Goal: Navigation & Orientation: Understand site structure

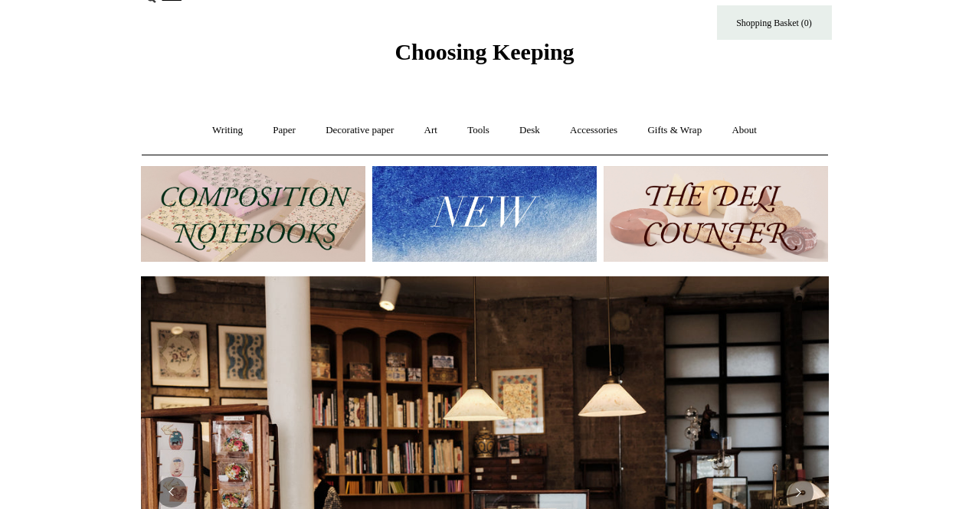
scroll to position [26, 0]
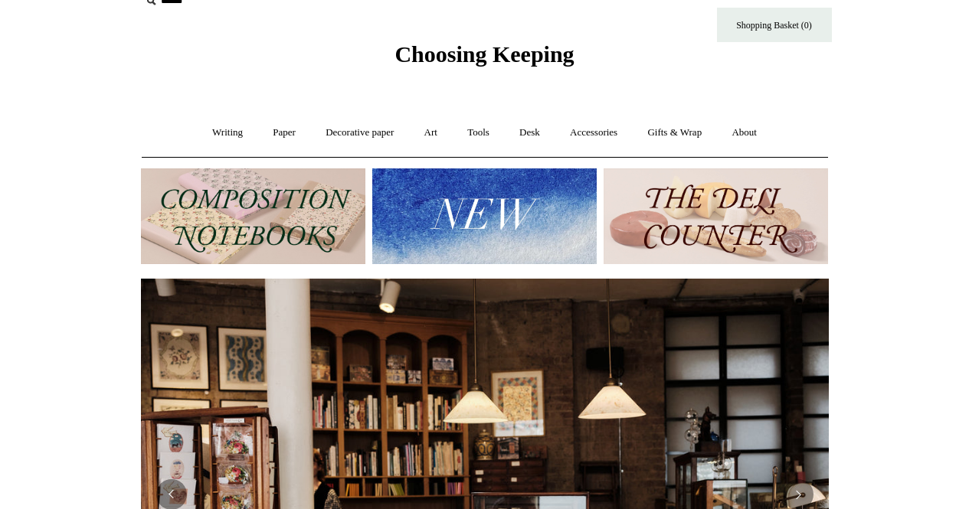
click at [274, 211] on img at bounding box center [253, 216] width 224 height 96
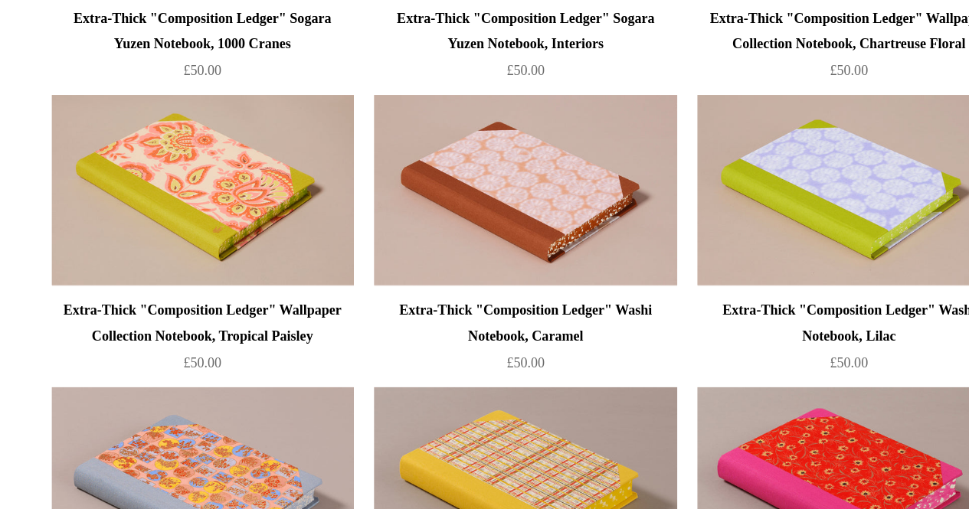
scroll to position [1395, 0]
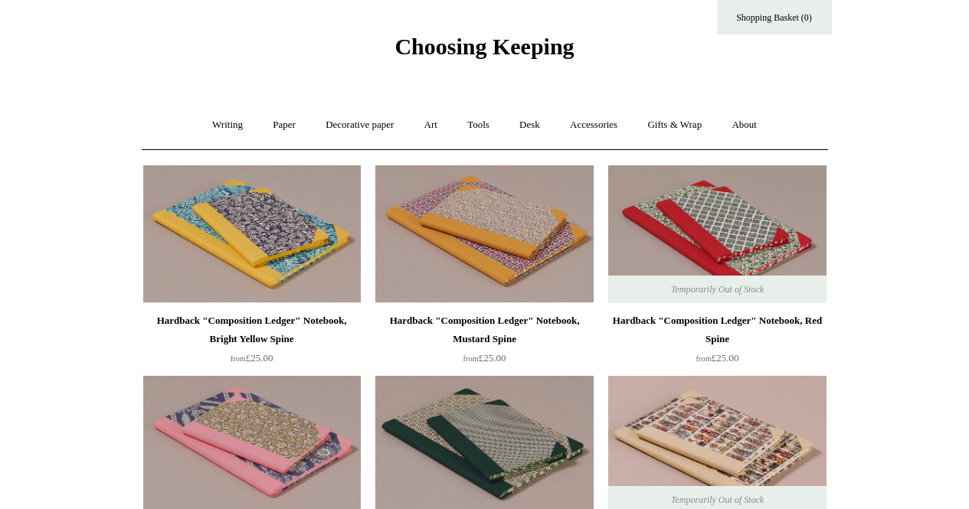
scroll to position [0, 0]
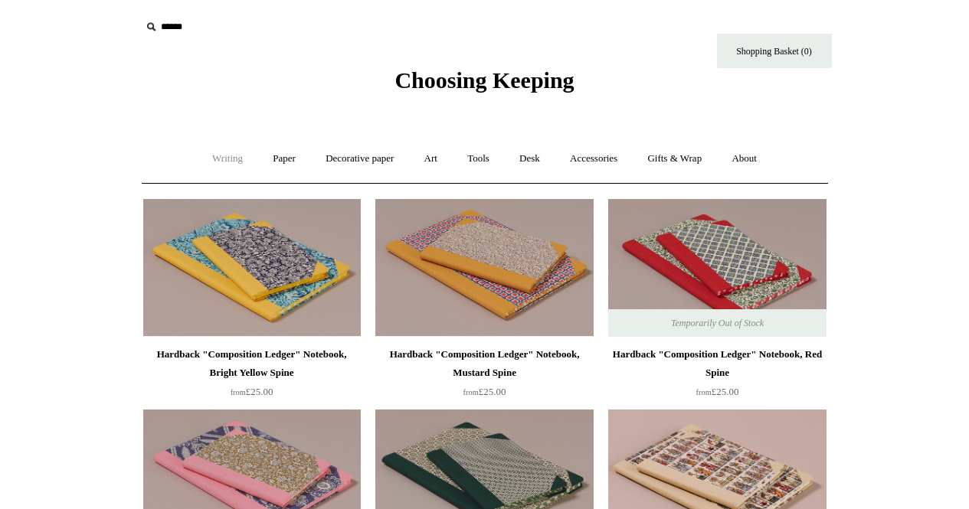
click at [221, 160] on link "Writing +" at bounding box center [227, 159] width 58 height 41
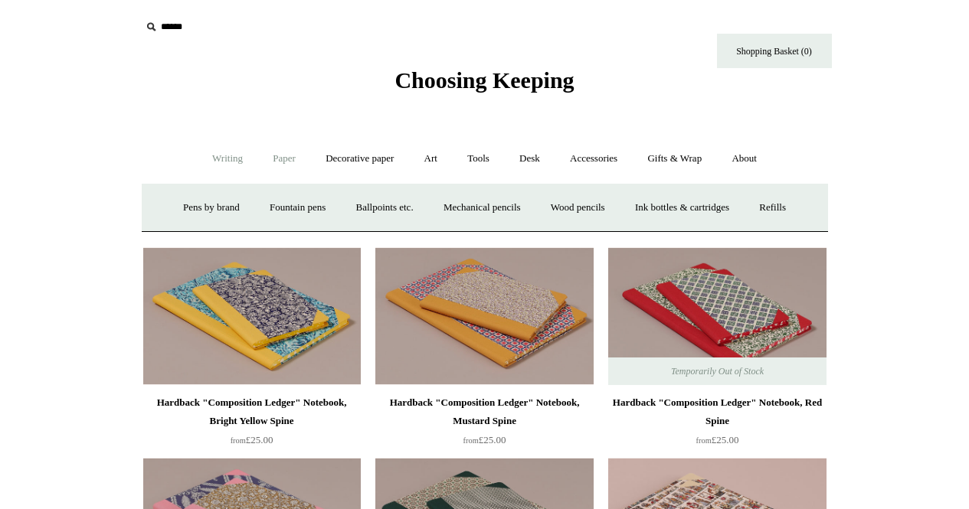
click at [280, 158] on link "Paper +" at bounding box center [284, 159] width 51 height 41
click at [219, 157] on link "Writing +" at bounding box center [227, 159] width 58 height 41
click at [207, 210] on link "Pens by brand +" at bounding box center [211, 208] width 84 height 41
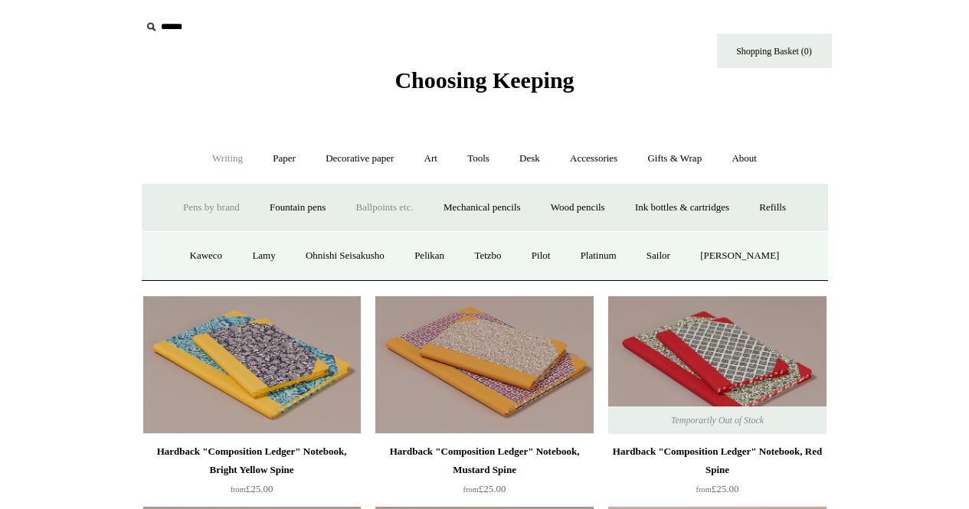
click at [387, 209] on link "Ballpoints etc. +" at bounding box center [384, 208] width 85 height 41
click at [219, 211] on link "Pens by brand +" at bounding box center [211, 208] width 84 height 41
click at [263, 258] on link "Lamy" at bounding box center [263, 256] width 51 height 41
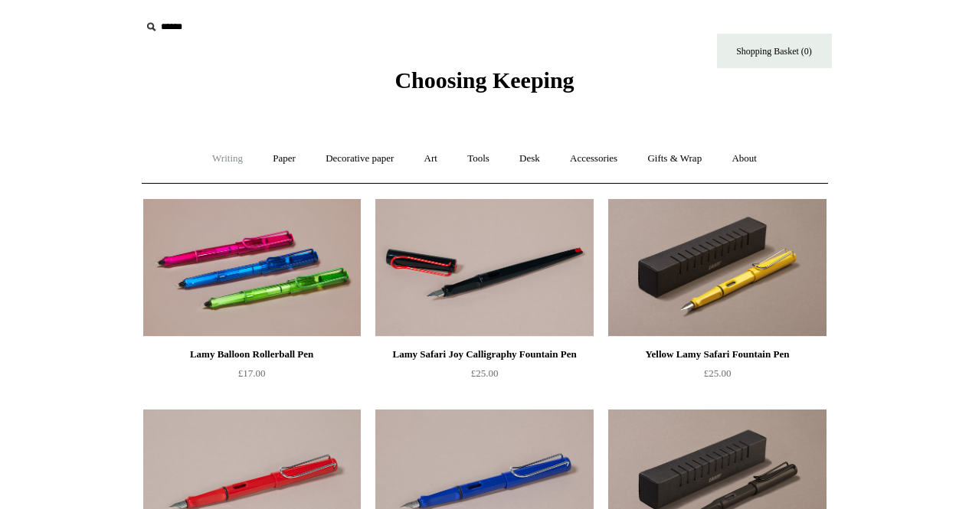
click at [213, 158] on link "Writing +" at bounding box center [227, 159] width 58 height 41
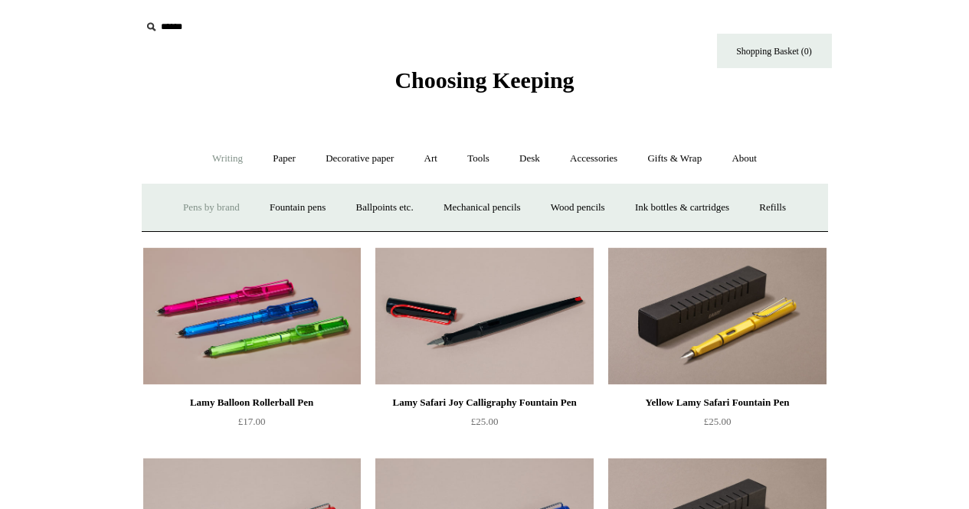
click at [208, 212] on link "Pens by brand +" at bounding box center [211, 208] width 84 height 41
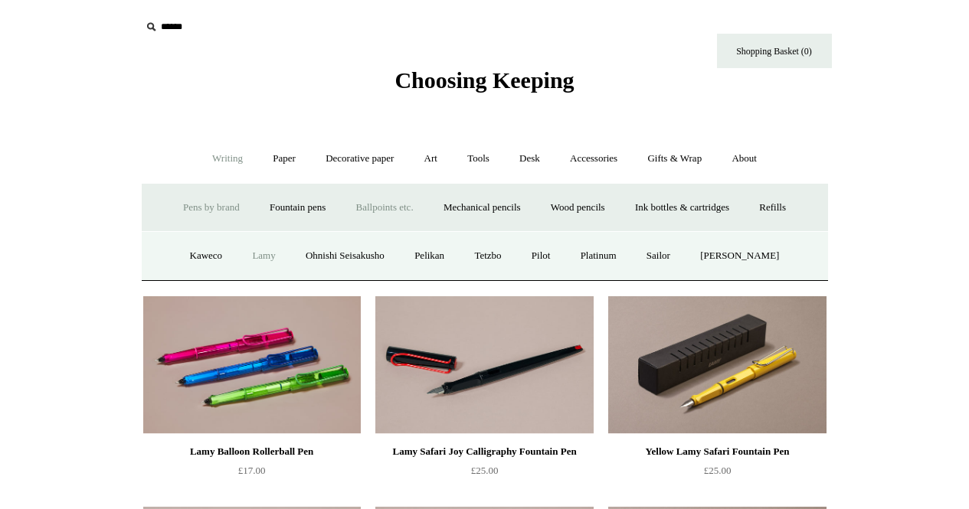
click at [386, 206] on link "Ballpoints etc. +" at bounding box center [384, 208] width 85 height 41
click at [289, 260] on link "All" at bounding box center [302, 256] width 41 height 41
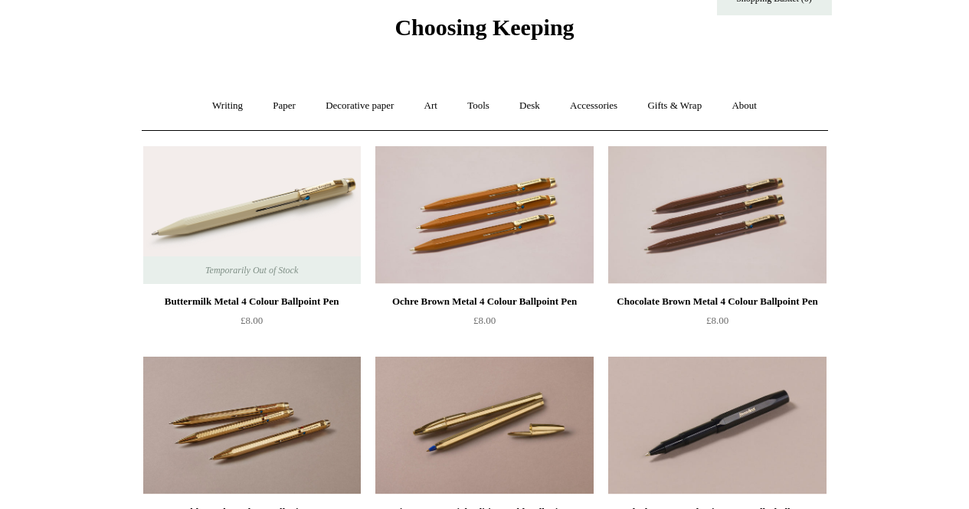
scroll to position [57, 0]
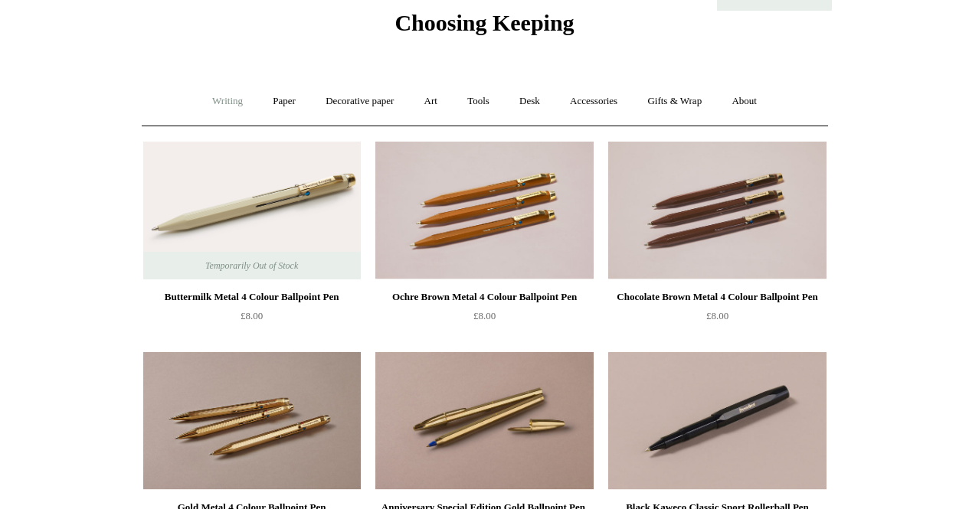
click at [215, 110] on link "Writing +" at bounding box center [227, 101] width 58 height 41
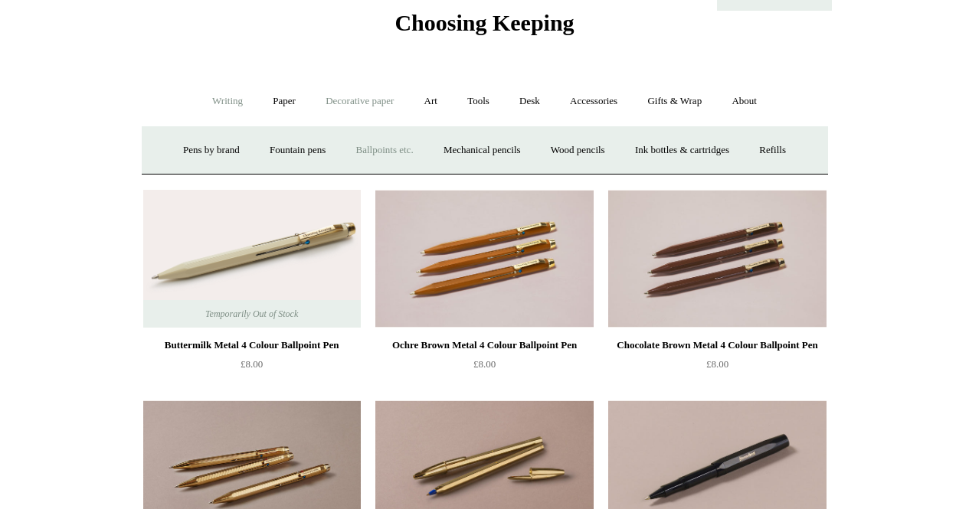
click at [349, 100] on link "Decorative paper +" at bounding box center [360, 101] width 96 height 41
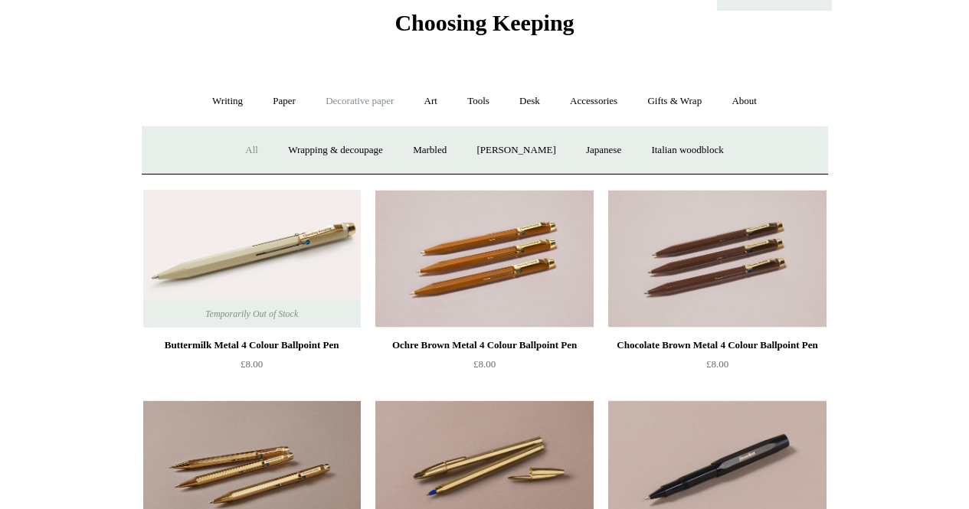
click at [237, 150] on link "All" at bounding box center [251, 150] width 41 height 41
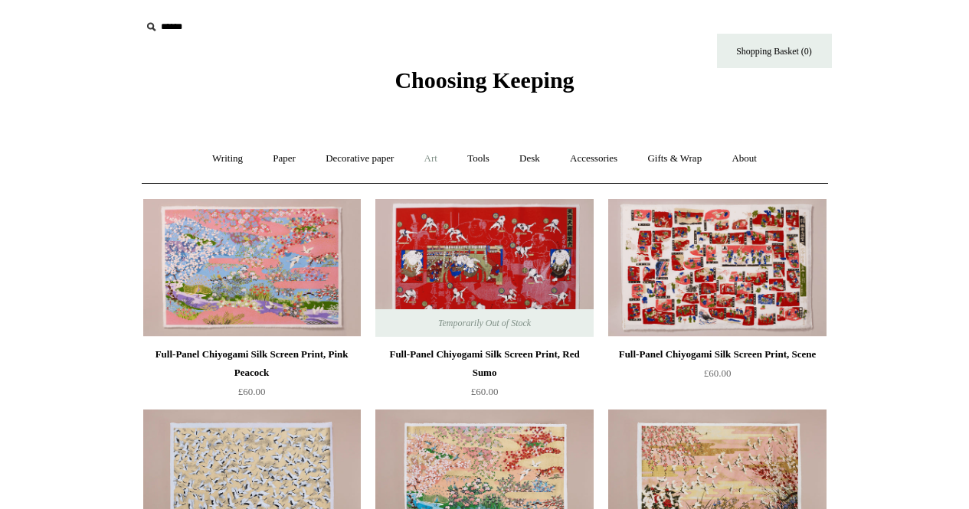
click at [436, 154] on link "Art +" at bounding box center [431, 159] width 41 height 41
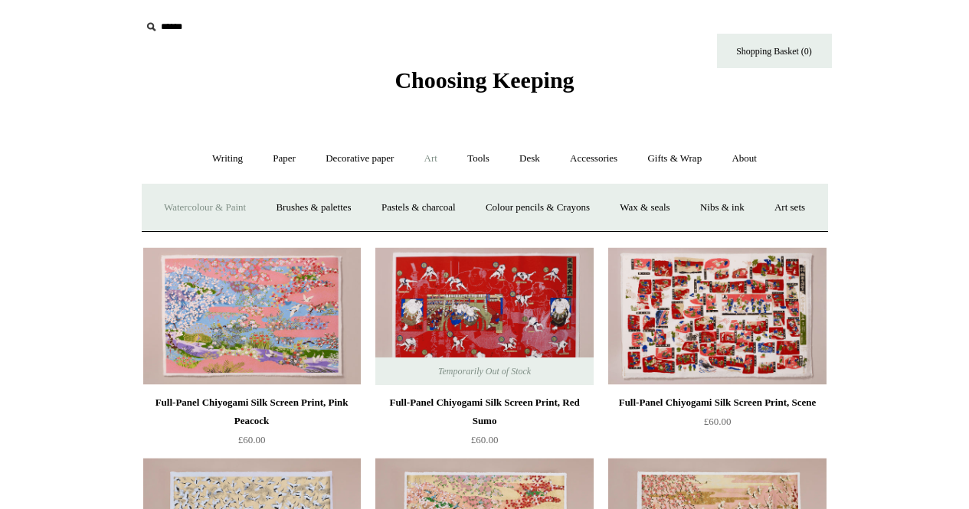
click at [227, 201] on link "Watercolour & Paint" at bounding box center [205, 208] width 110 height 41
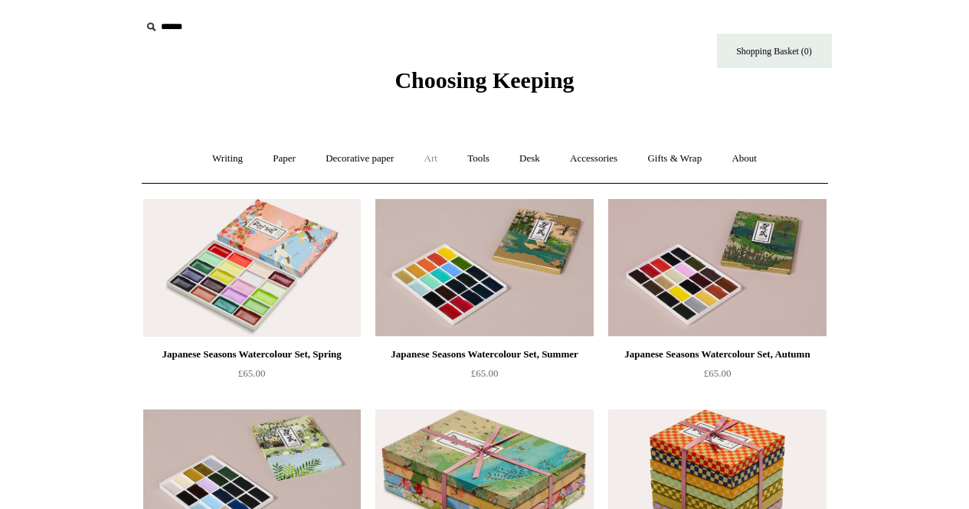
click at [433, 164] on link "Art +" at bounding box center [431, 159] width 41 height 41
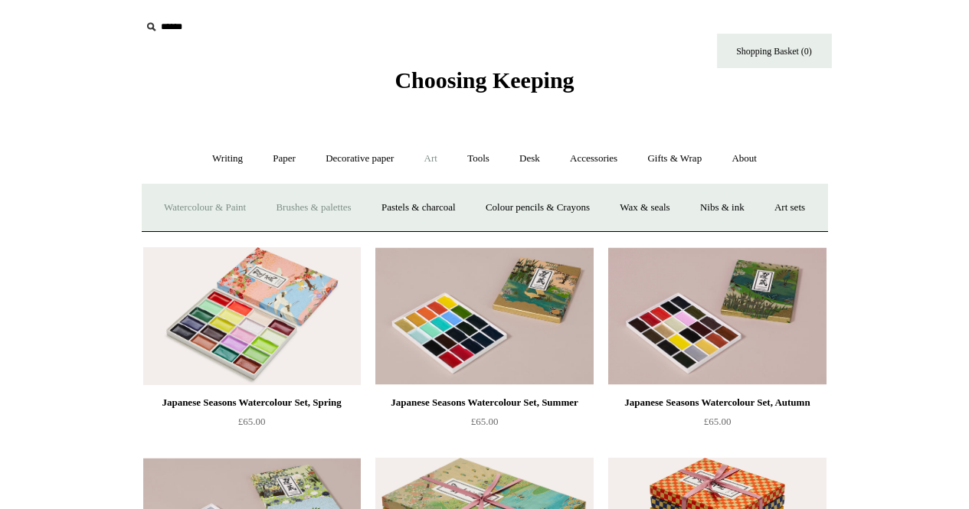
click at [364, 215] on link "Brushes & palettes" at bounding box center [313, 208] width 103 height 41
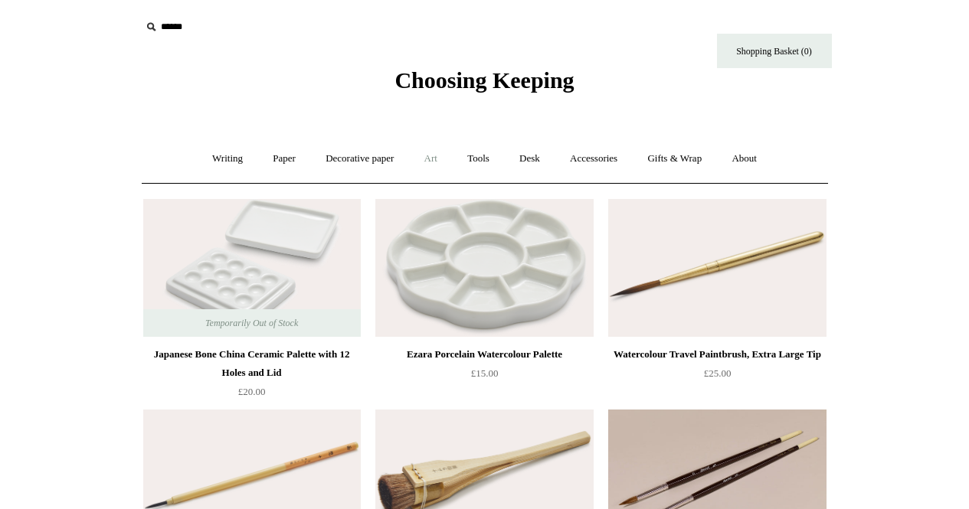
click at [433, 151] on link "Art +" at bounding box center [431, 159] width 41 height 41
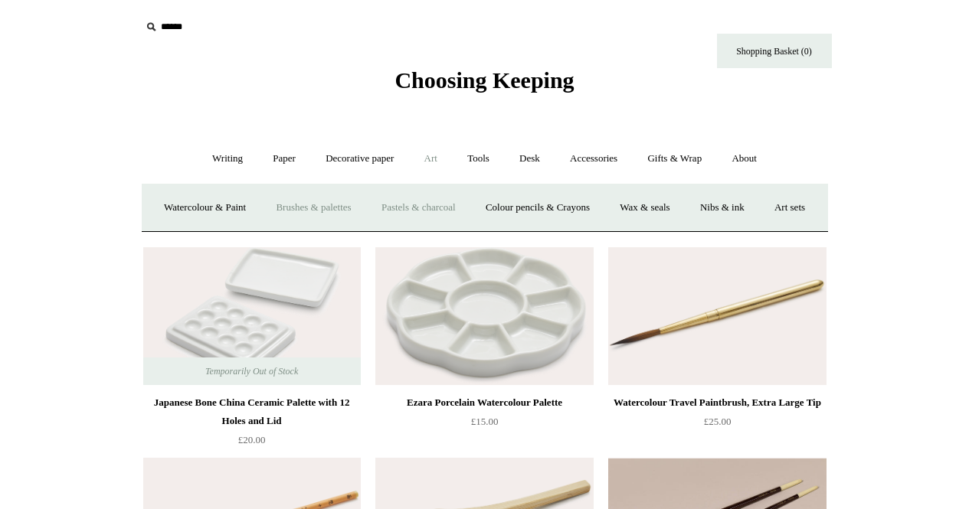
click at [449, 202] on link "Pastels & charcoal" at bounding box center [419, 208] width 102 height 41
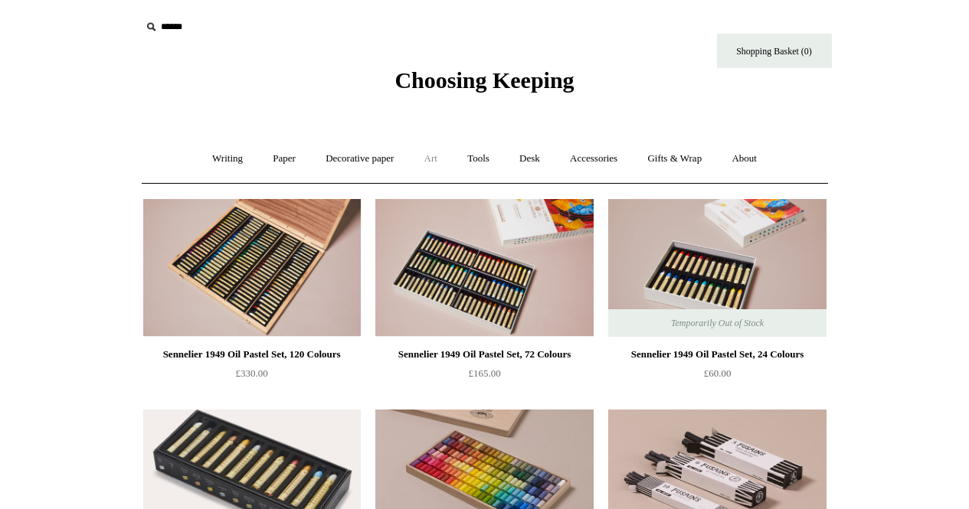
click at [440, 152] on link "Art +" at bounding box center [431, 159] width 41 height 41
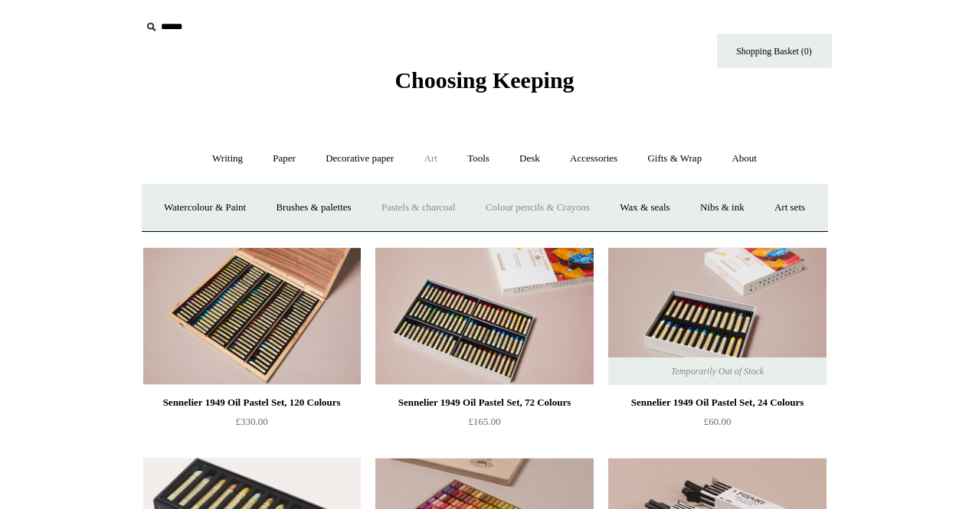
click at [604, 207] on link "Colour pencils & Crayons" at bounding box center [538, 208] width 132 height 41
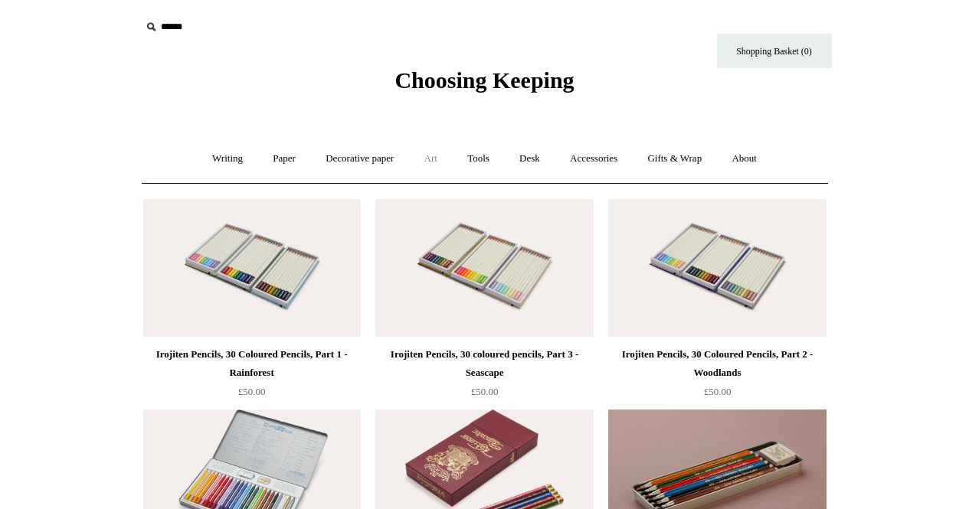
click at [436, 162] on link "Art +" at bounding box center [431, 159] width 41 height 41
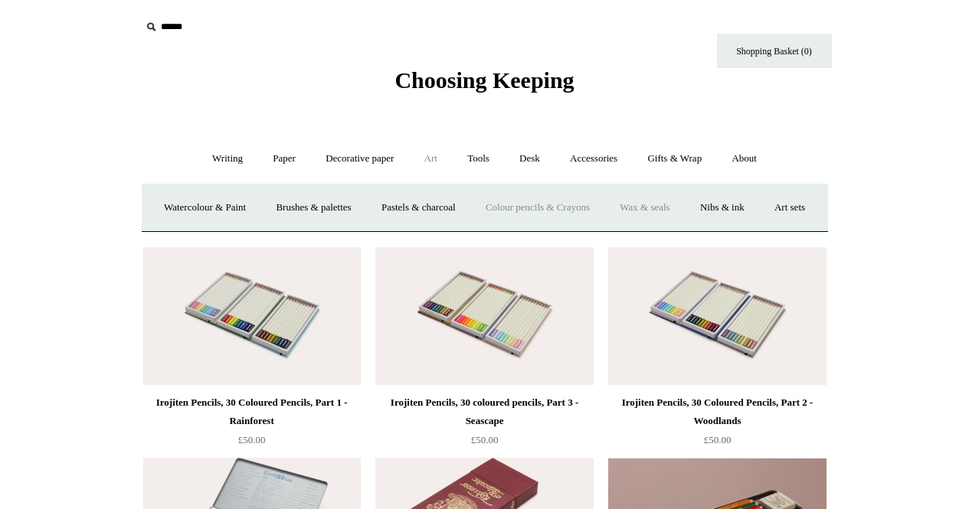
click at [683, 208] on link "Wax & seals" at bounding box center [644, 208] width 77 height 41
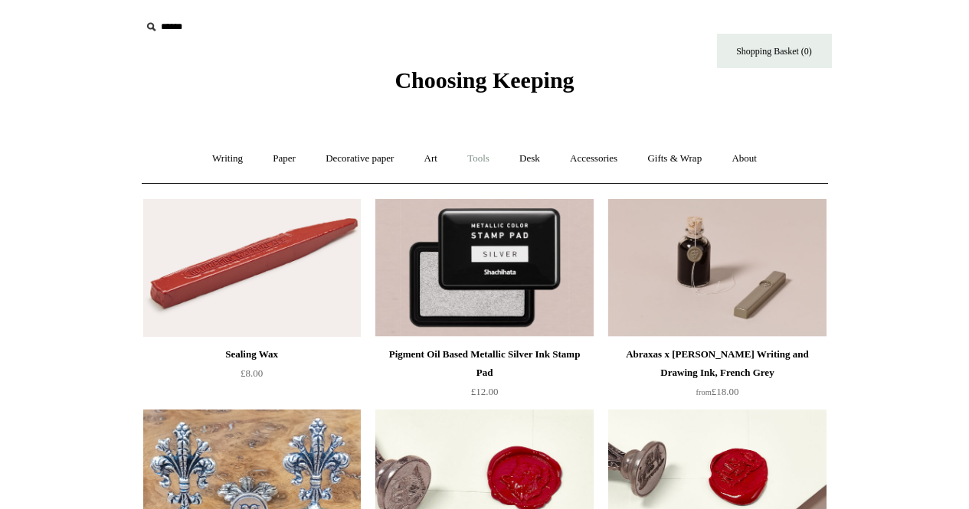
click at [478, 155] on link "Tools +" at bounding box center [478, 159] width 50 height 41
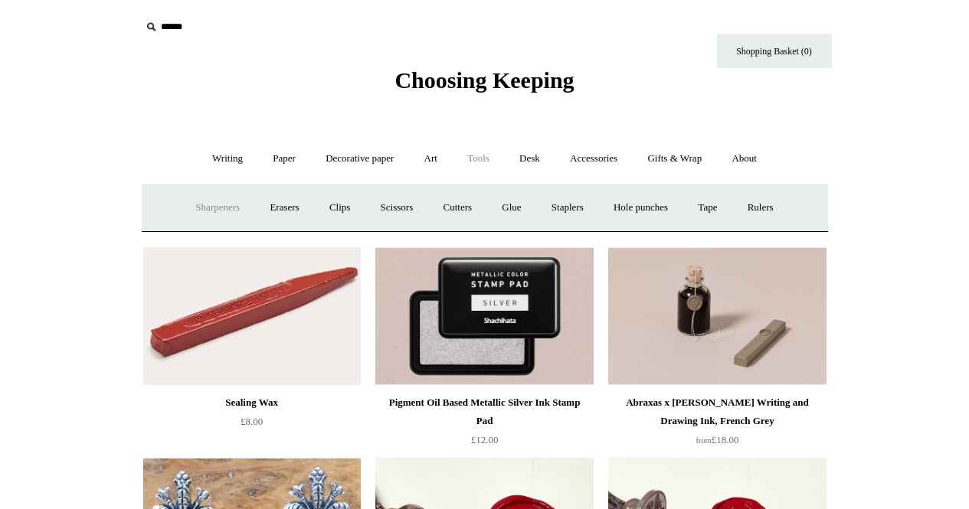
click at [219, 208] on link "Sharpeners" at bounding box center [218, 208] width 72 height 41
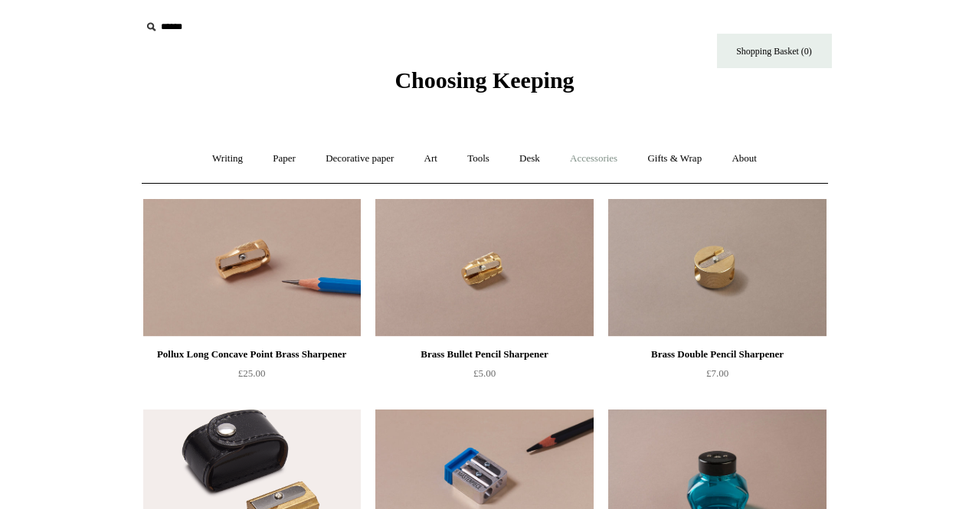
click at [602, 157] on link "Accessories +" at bounding box center [593, 159] width 75 height 41
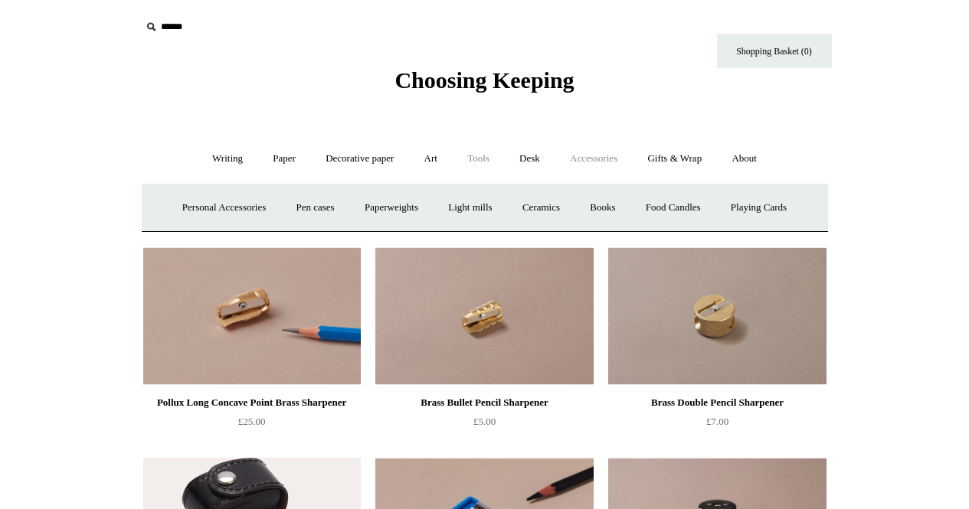
click at [476, 168] on link "Tools +" at bounding box center [478, 159] width 50 height 41
click at [336, 207] on link "Clips +" at bounding box center [340, 208] width 48 height 41
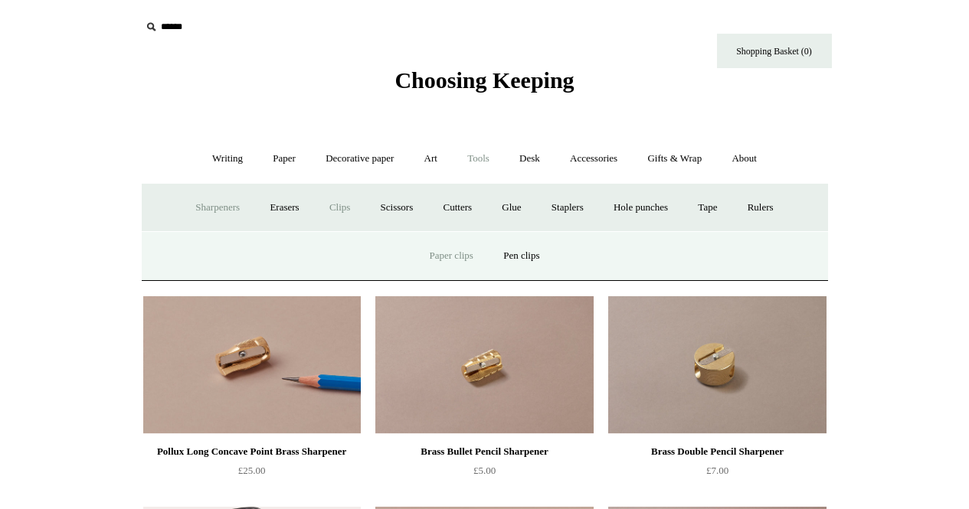
click at [450, 261] on link "Paper clips" at bounding box center [451, 256] width 71 height 41
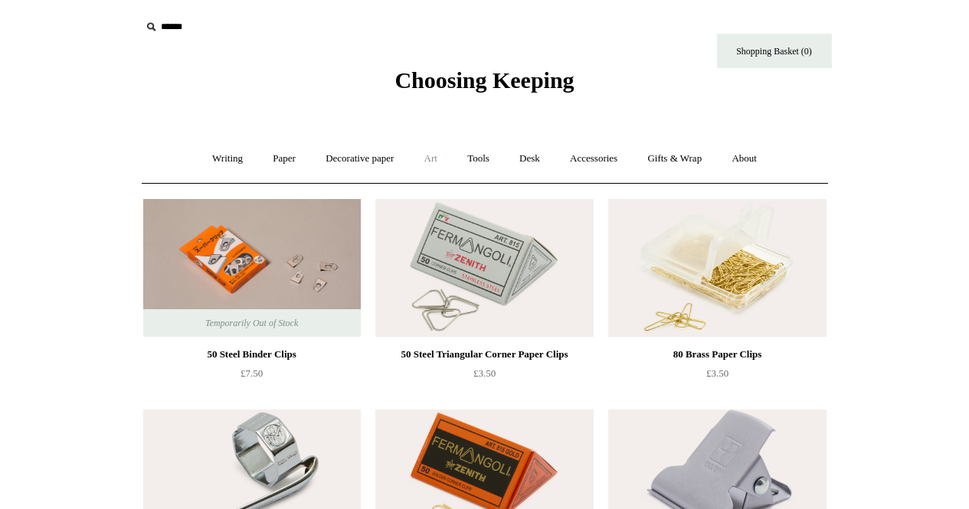
click at [422, 158] on link "Art +" at bounding box center [431, 159] width 41 height 41
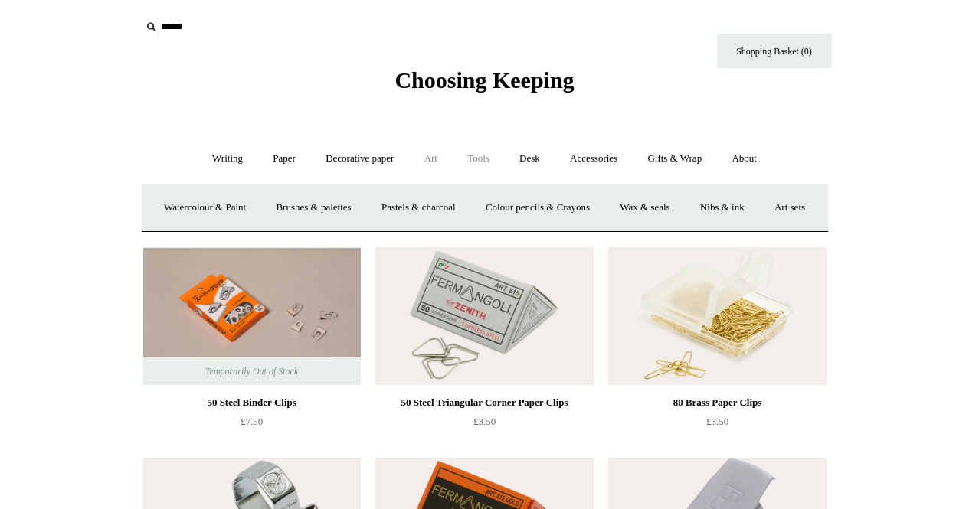
click at [480, 156] on link "Tools +" at bounding box center [478, 159] width 50 height 41
click at [402, 208] on link "Scissors" at bounding box center [397, 208] width 61 height 41
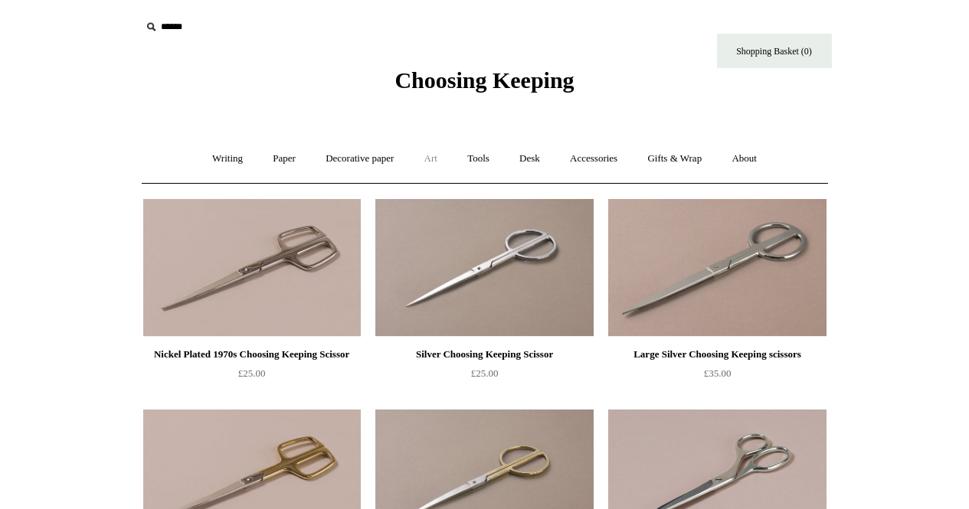
click at [427, 155] on link "Art +" at bounding box center [431, 159] width 41 height 41
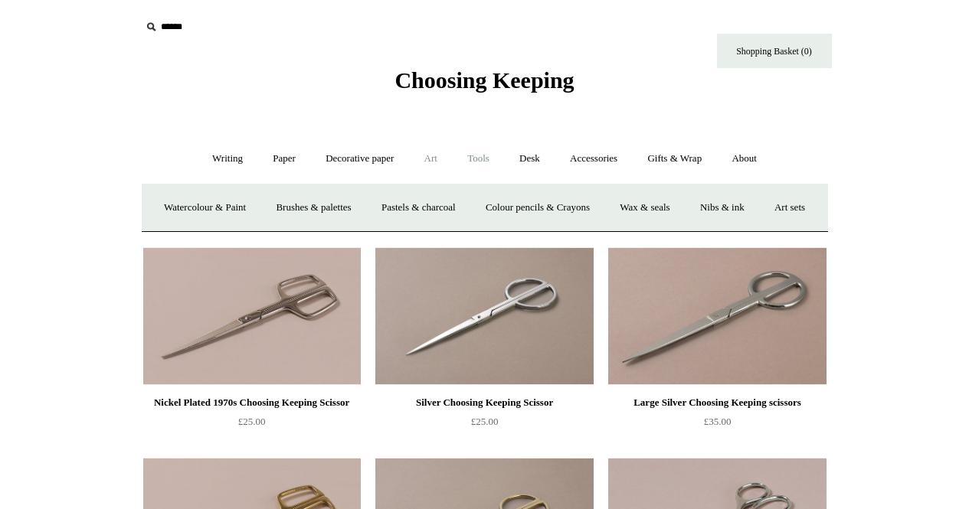
click at [472, 160] on link "Tools +" at bounding box center [478, 159] width 50 height 41
click at [455, 208] on link "Cutters" at bounding box center [457, 208] width 57 height 41
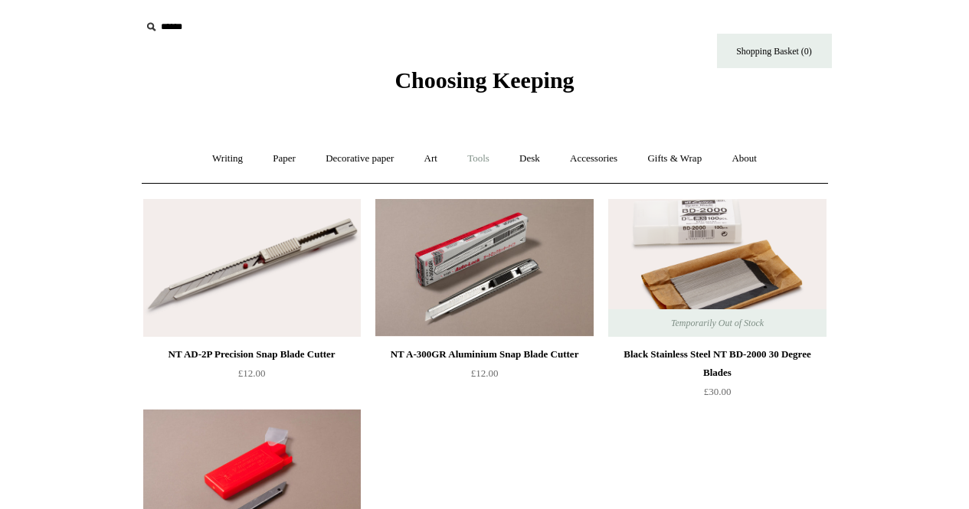
click at [491, 151] on link "Tools +" at bounding box center [478, 159] width 50 height 41
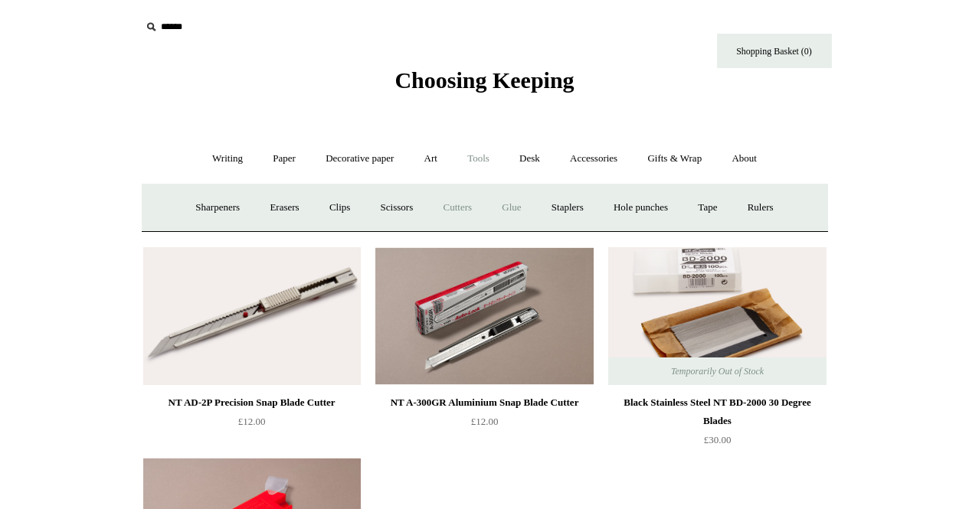
click at [516, 208] on link "Glue" at bounding box center [511, 208] width 47 height 41
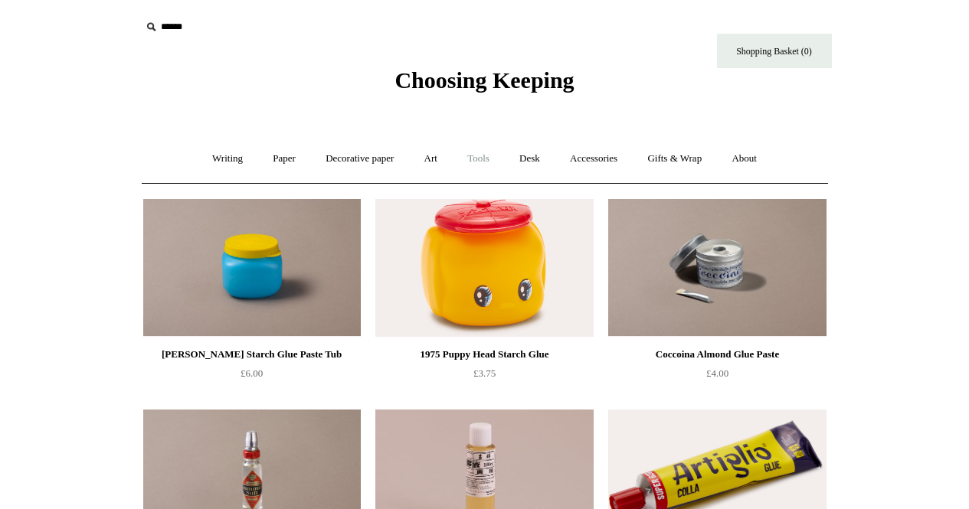
click at [487, 155] on link "Tools +" at bounding box center [478, 159] width 50 height 41
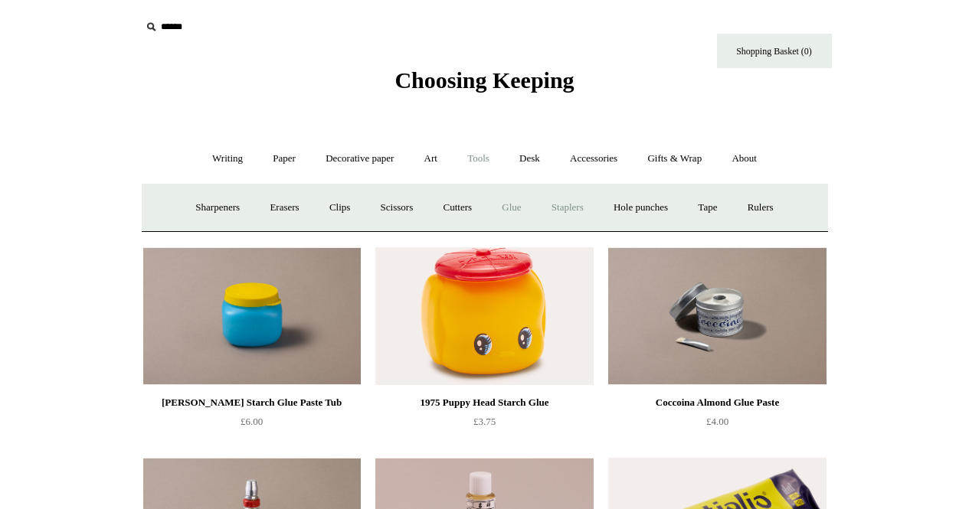
click at [578, 218] on link "Staplers +" at bounding box center [568, 208] width 60 height 41
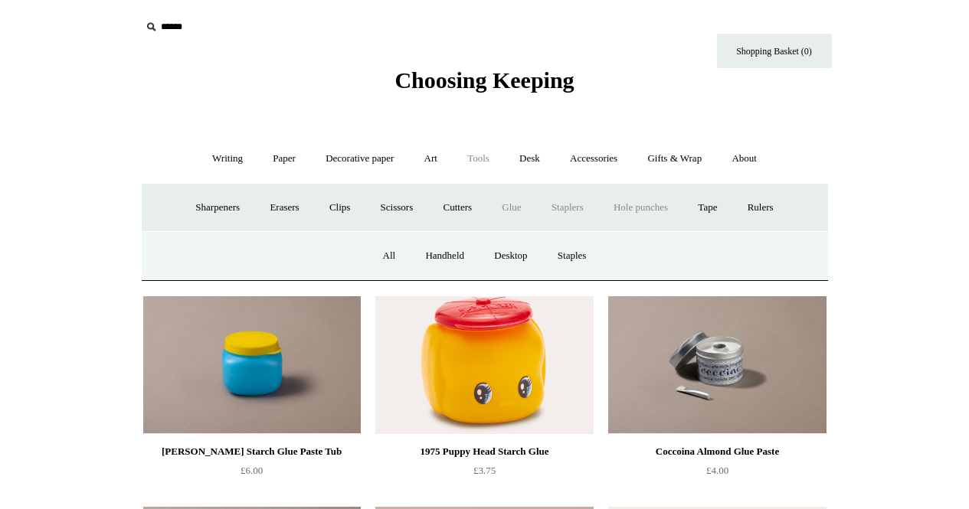
click at [646, 207] on link "Hole punches" at bounding box center [641, 208] width 82 height 41
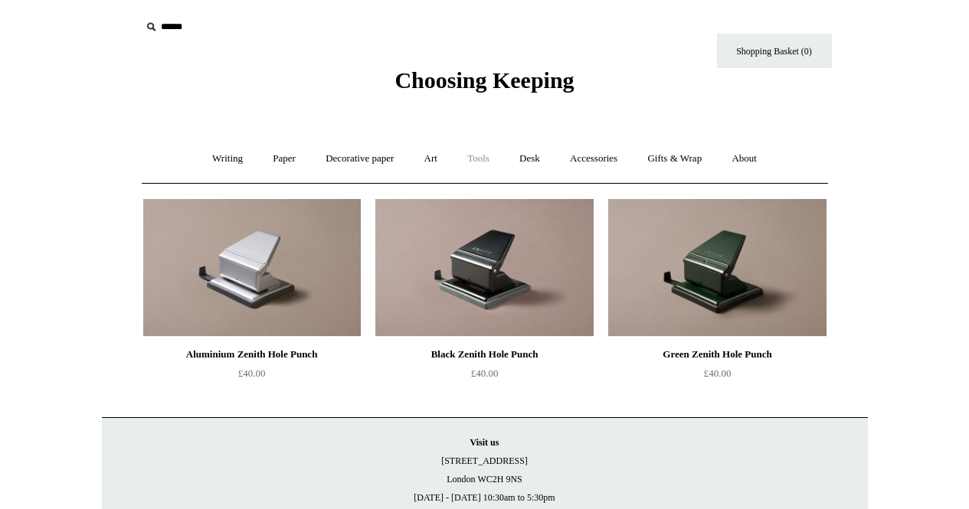
click at [495, 163] on link "Tools +" at bounding box center [478, 159] width 50 height 41
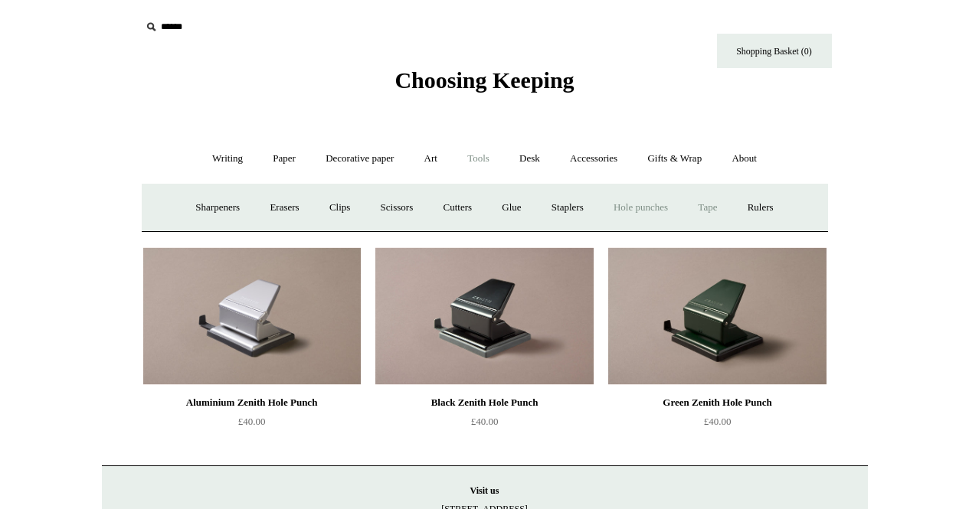
click at [731, 210] on link "Tape +" at bounding box center [707, 208] width 47 height 41
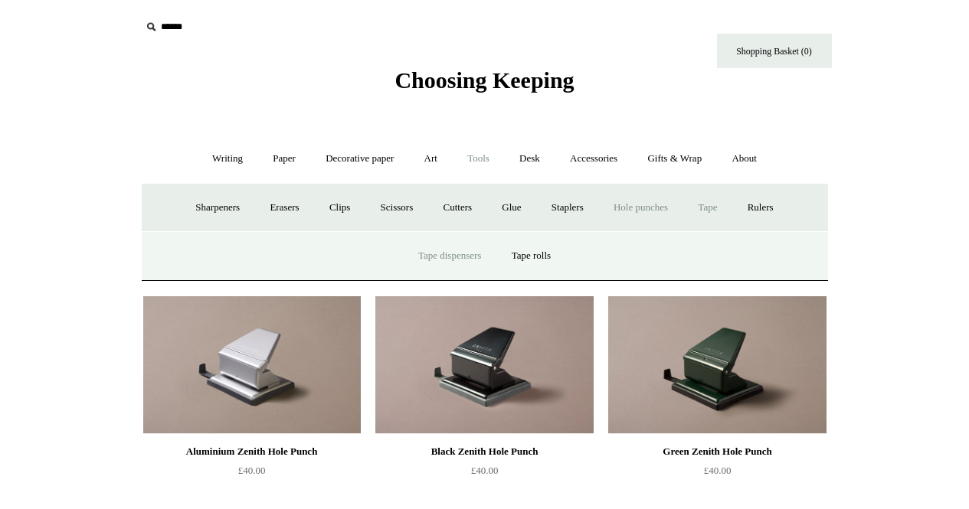
click at [441, 258] on link "Tape dispensers" at bounding box center [449, 256] width 90 height 41
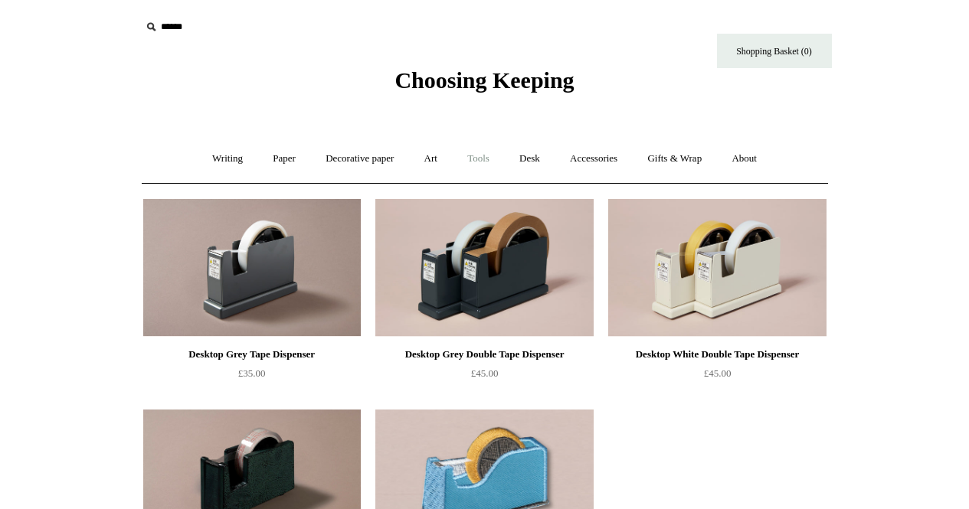
click at [476, 155] on link "Tools +" at bounding box center [478, 159] width 50 height 41
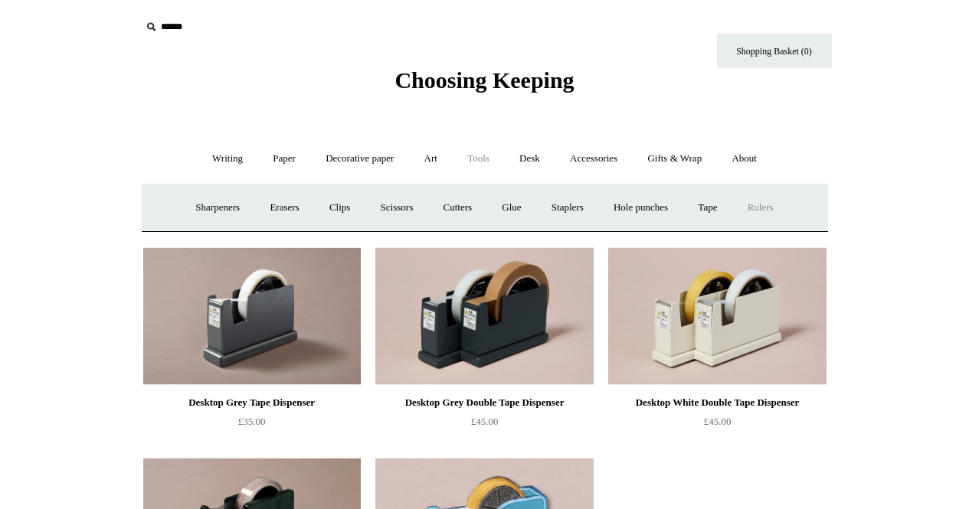
click at [772, 205] on link "Rulers" at bounding box center [761, 208] width 54 height 41
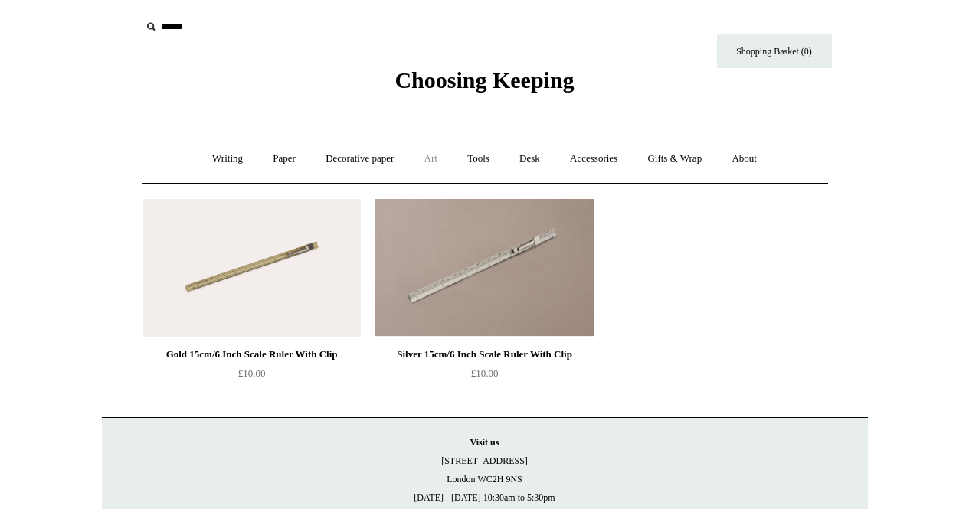
click at [426, 157] on link "Art +" at bounding box center [431, 159] width 41 height 41
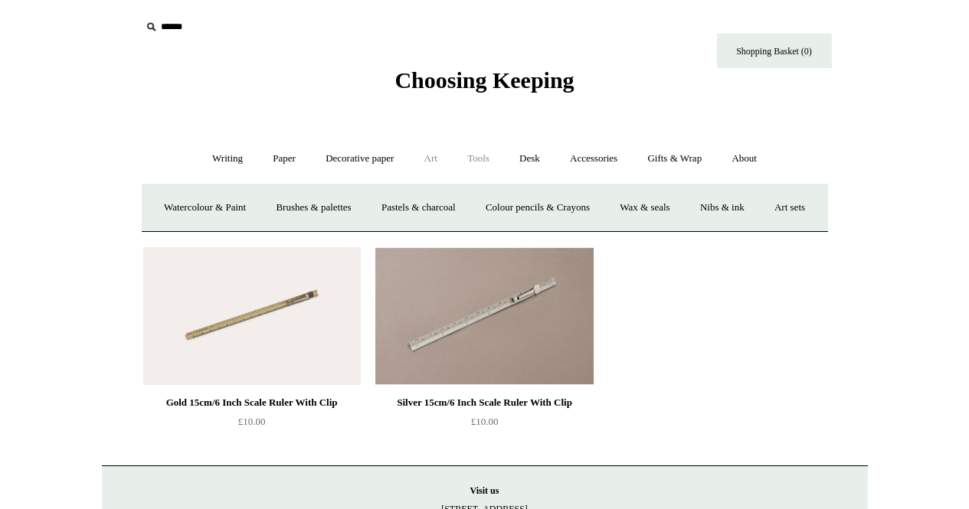
click at [473, 162] on link "Tools +" at bounding box center [478, 159] width 50 height 41
click at [518, 198] on link "Glue" at bounding box center [511, 208] width 47 height 41
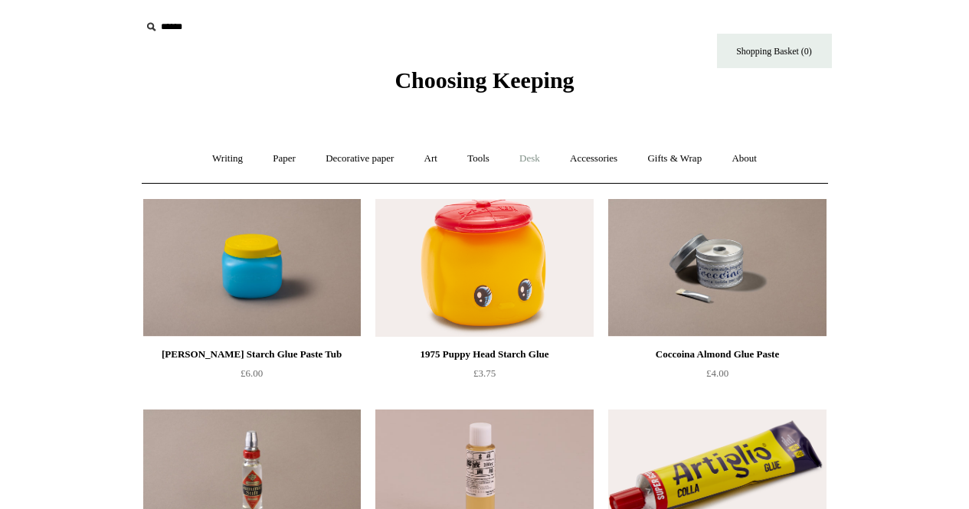
click at [526, 165] on link "Desk +" at bounding box center [529, 159] width 48 height 41
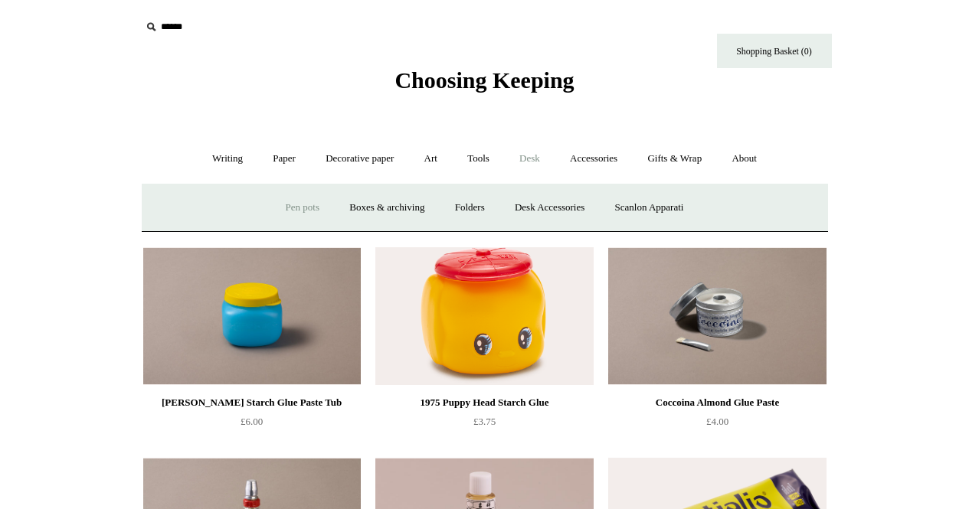
click at [295, 210] on link "Pen pots" at bounding box center [302, 208] width 61 height 41
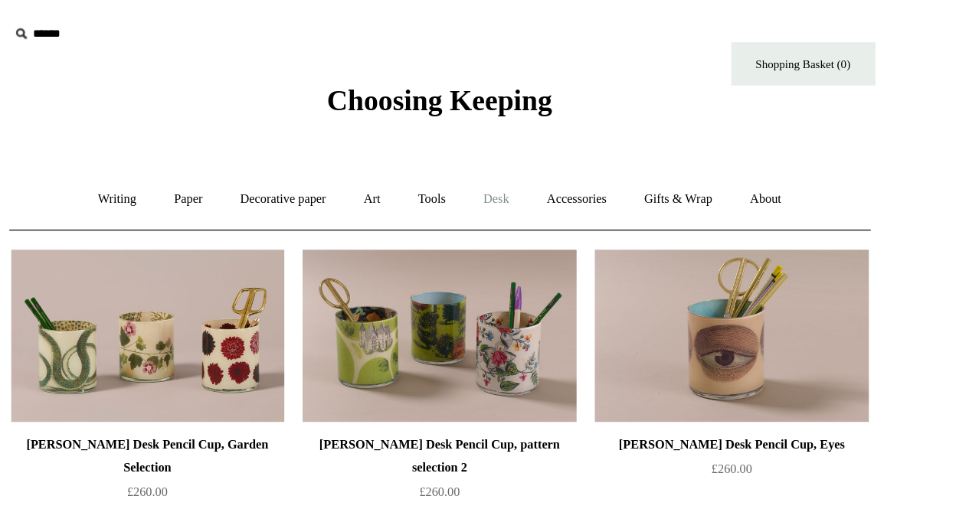
click at [530, 157] on link "Desk +" at bounding box center [529, 159] width 48 height 41
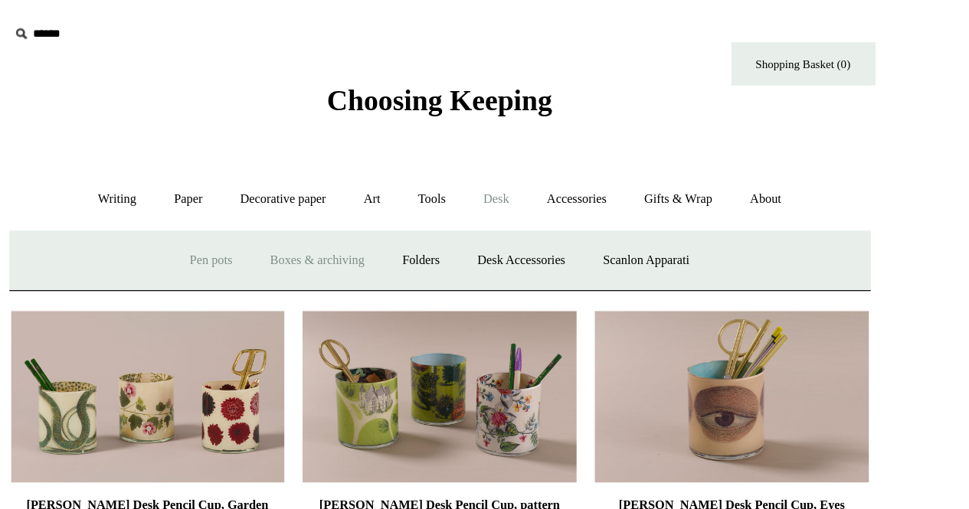
click at [392, 206] on link "Boxes & archiving" at bounding box center [386, 208] width 103 height 41
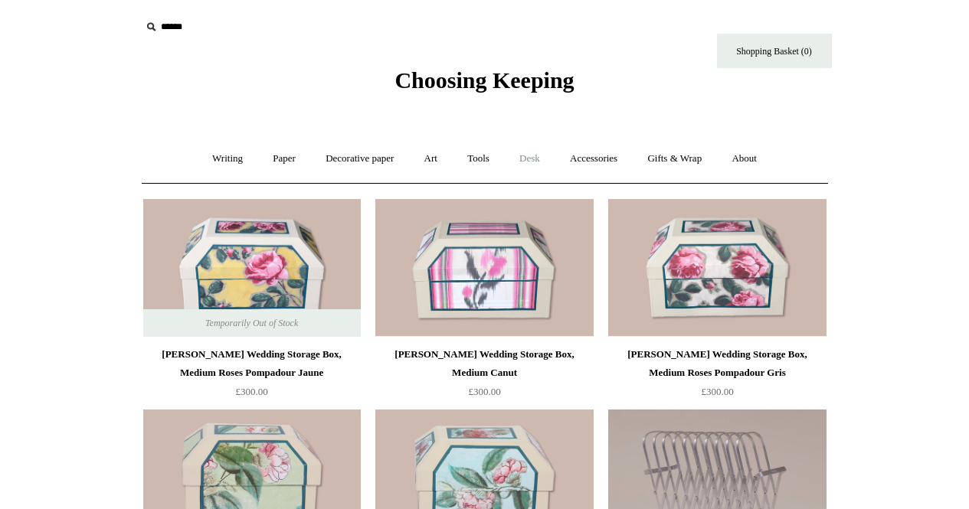
click at [525, 158] on link "Desk +" at bounding box center [529, 159] width 48 height 41
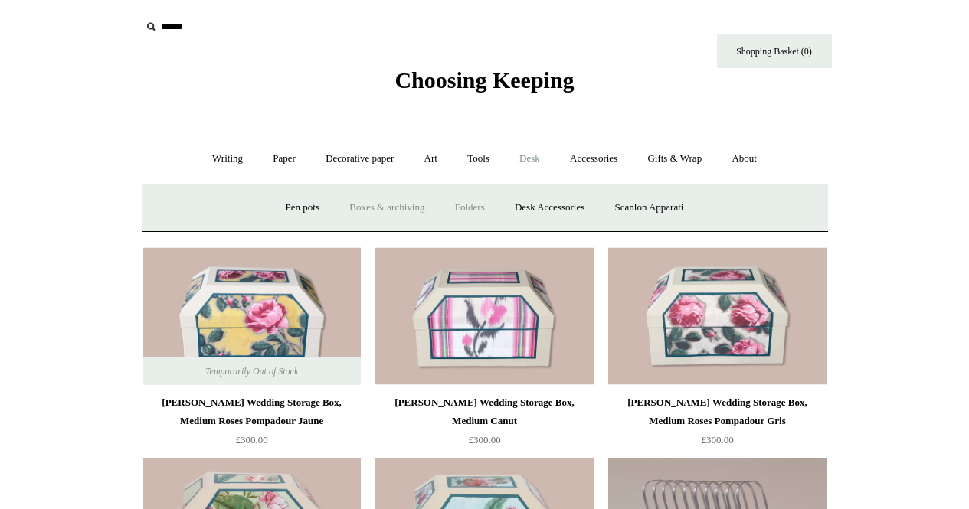
click at [441, 220] on link "Folders" at bounding box center [469, 208] width 57 height 41
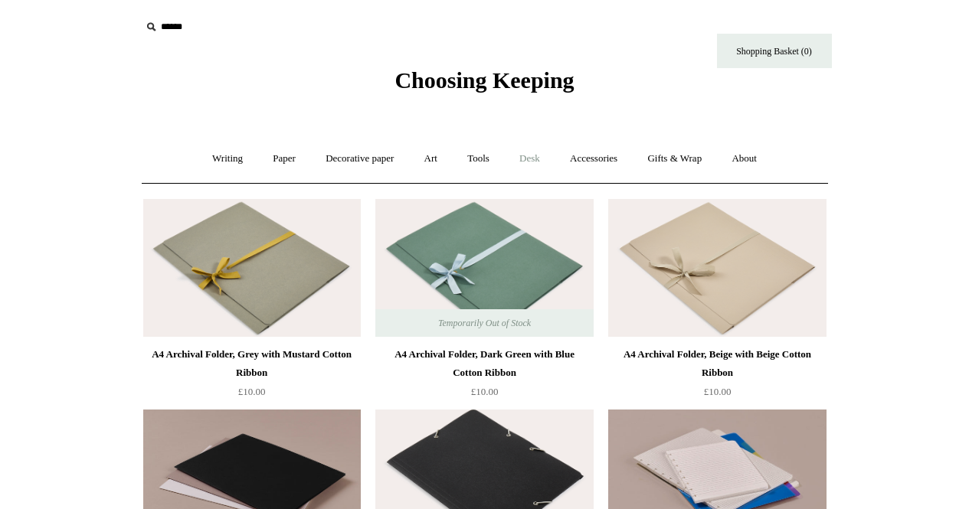
click at [529, 164] on link "Desk +" at bounding box center [529, 159] width 48 height 41
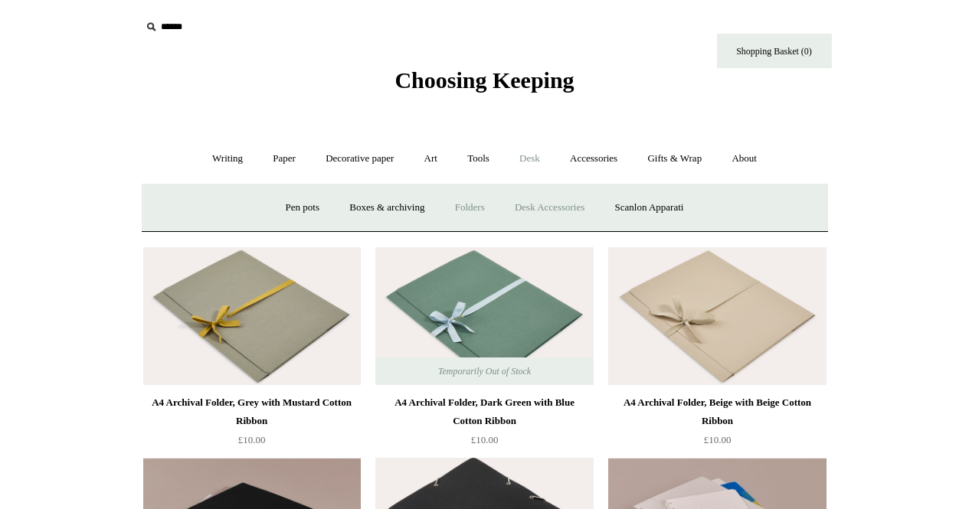
click at [564, 202] on link "Desk Accessories" at bounding box center [549, 208] width 97 height 41
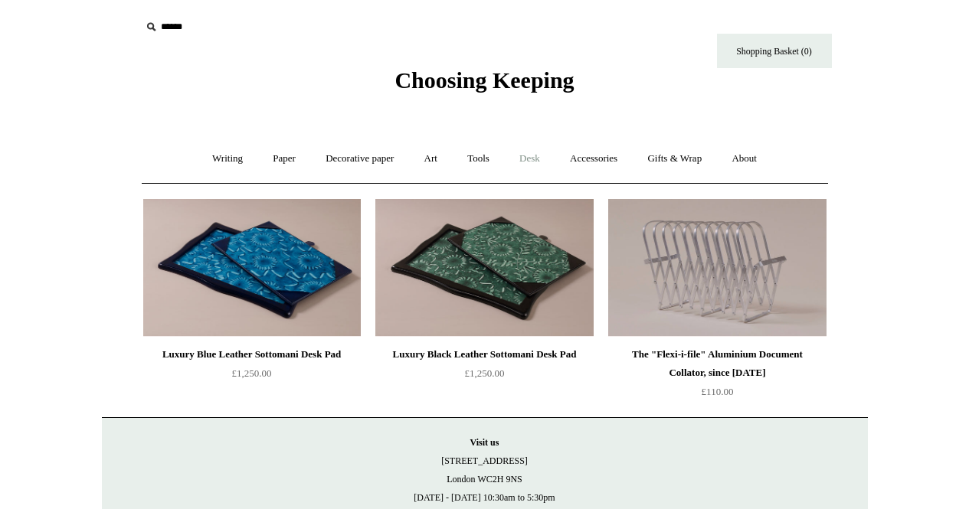
click at [531, 172] on link "Desk +" at bounding box center [529, 159] width 48 height 41
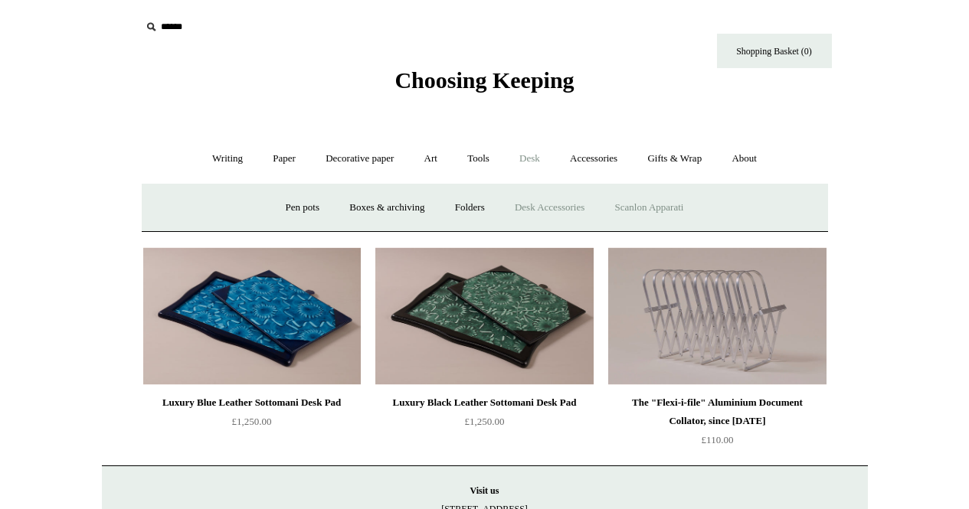
click at [630, 201] on link "Scanlon Apparati" at bounding box center [649, 208] width 96 height 41
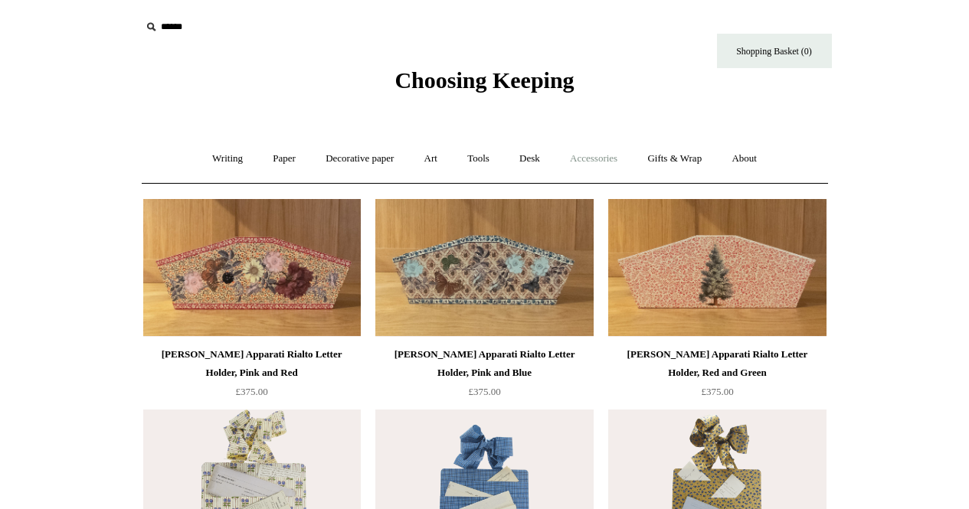
click at [601, 154] on link "Accessories +" at bounding box center [593, 159] width 75 height 41
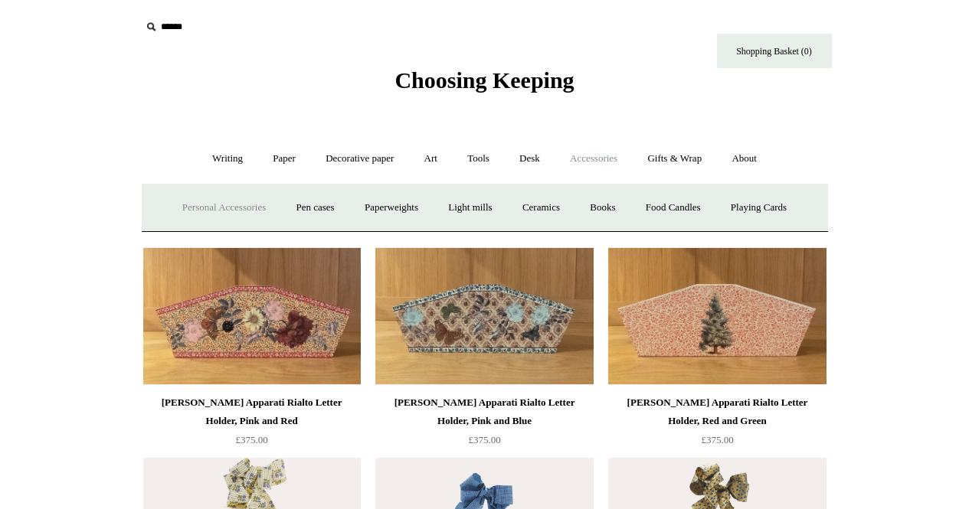
click at [209, 210] on link "Personal Accessories +" at bounding box center [223, 208] width 111 height 41
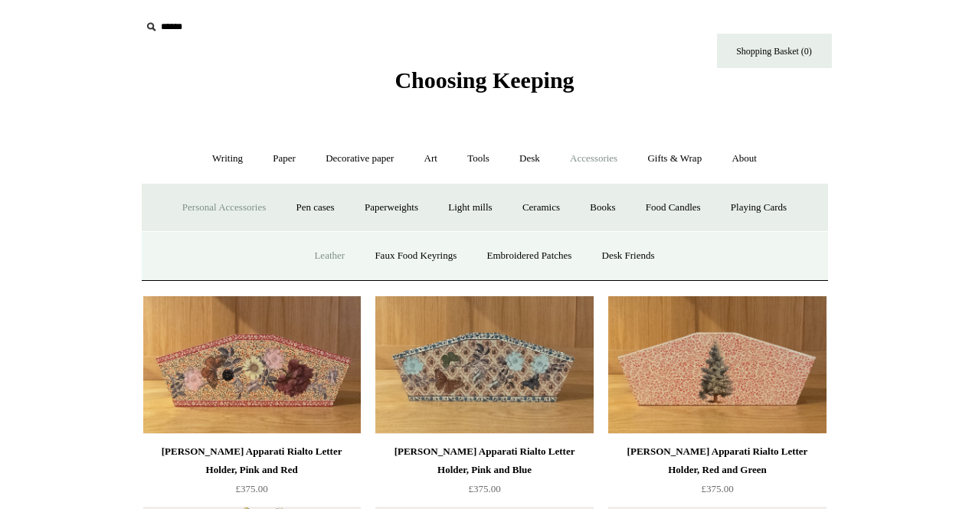
click at [317, 250] on link "Leather" at bounding box center [329, 256] width 58 height 41
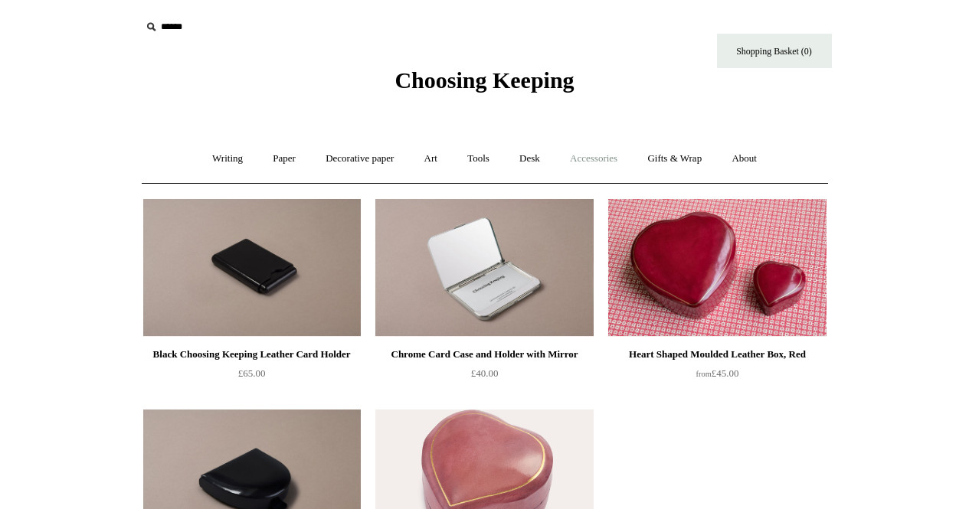
click at [604, 158] on link "Accessories +" at bounding box center [593, 159] width 75 height 41
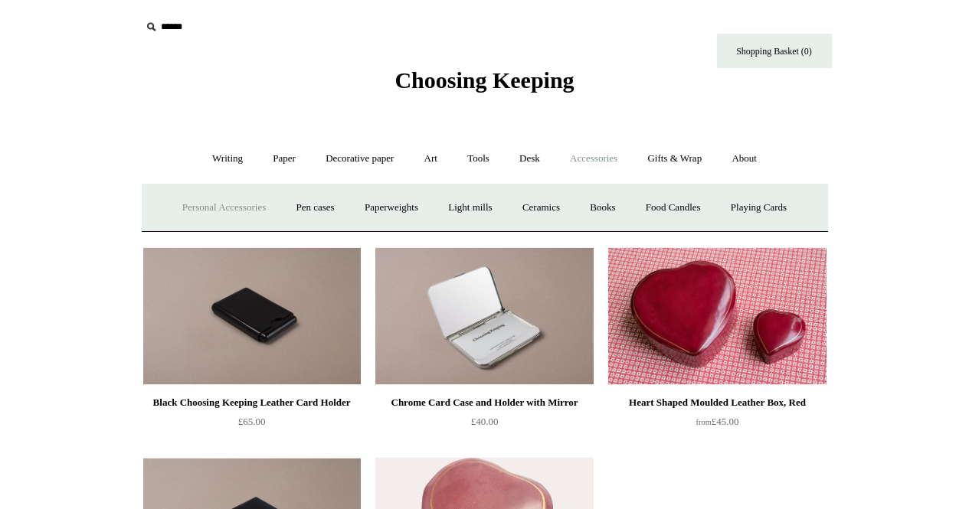
click at [202, 200] on link "Personal Accessories +" at bounding box center [223, 208] width 111 height 41
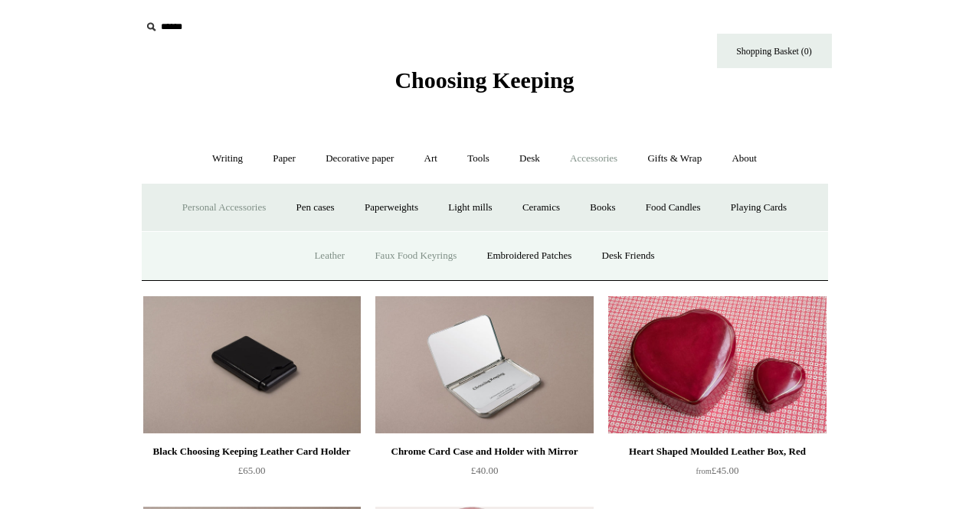
click at [414, 250] on link "Faux Food Keyrings" at bounding box center [416, 256] width 110 height 41
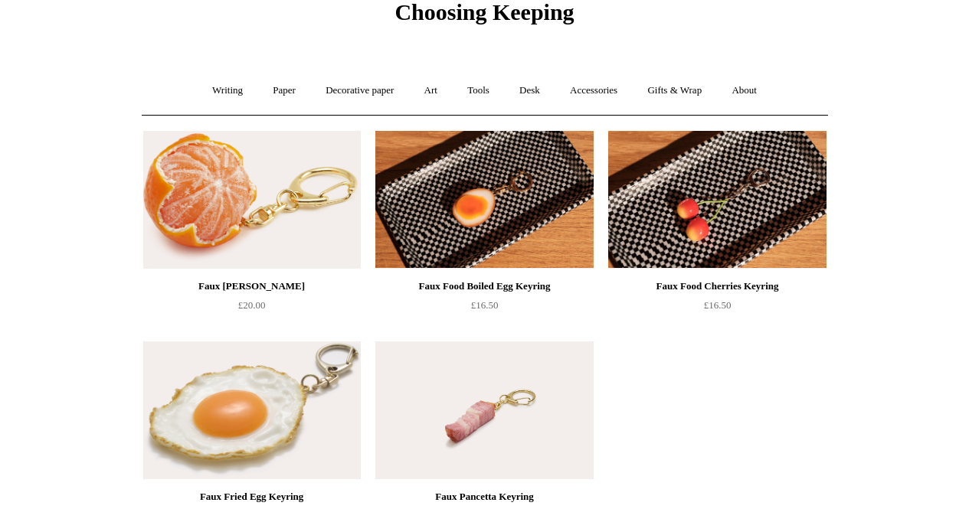
scroll to position [67, 0]
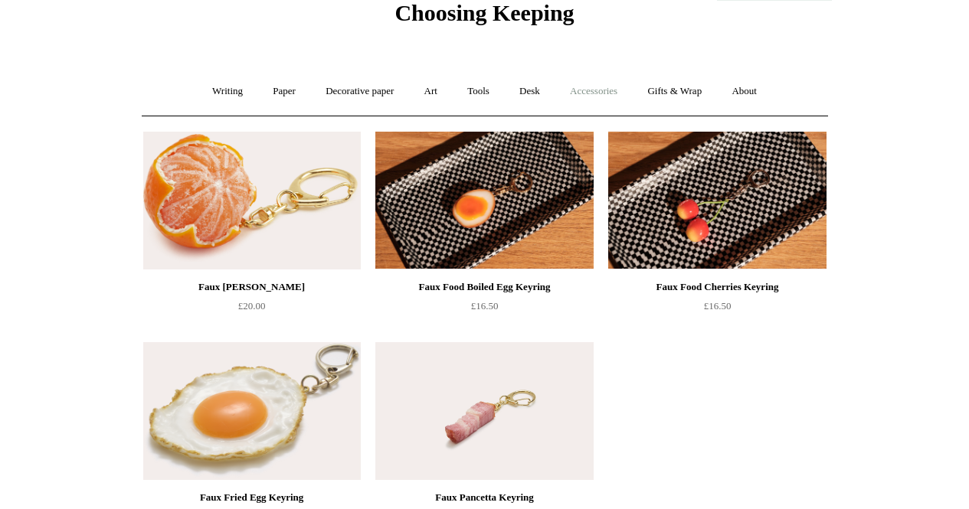
click at [590, 93] on link "Accessories +" at bounding box center [593, 91] width 75 height 41
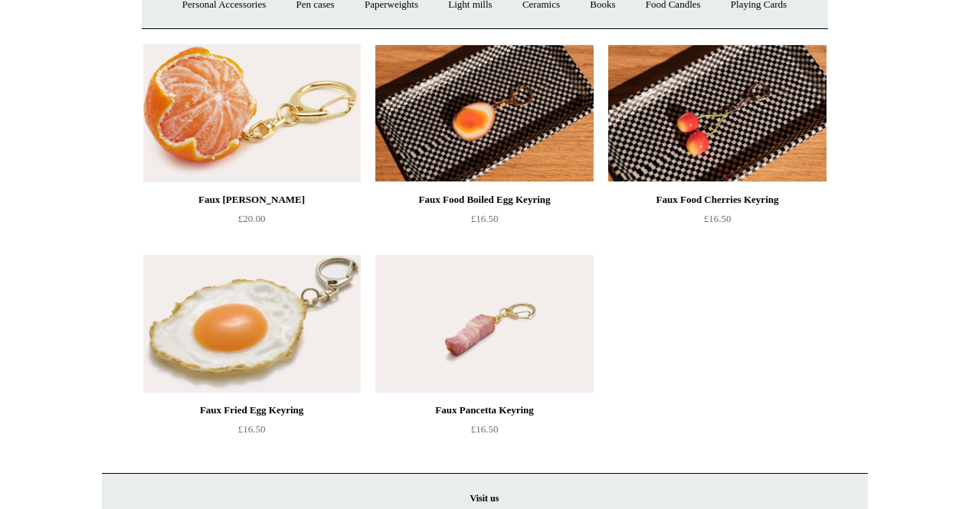
scroll to position [0, 0]
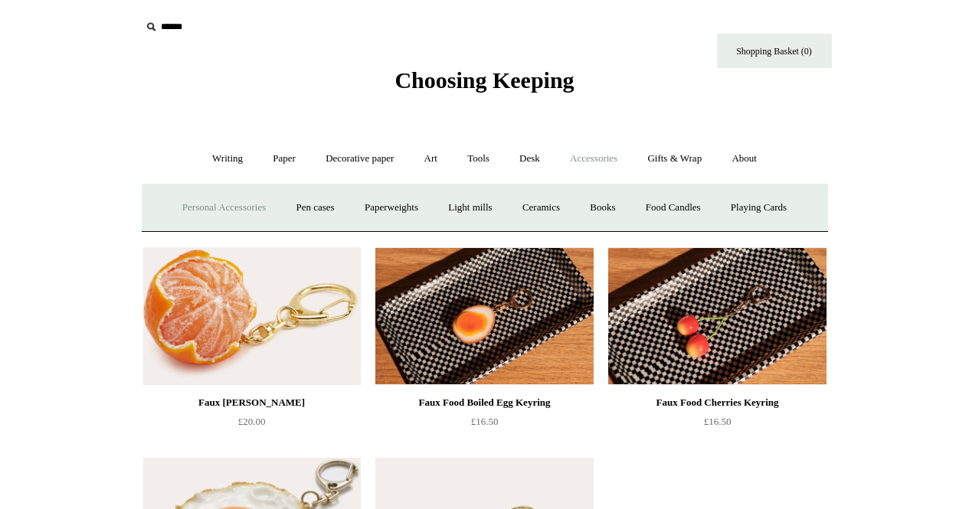
click at [205, 208] on link "Personal Accessories +" at bounding box center [223, 208] width 111 height 41
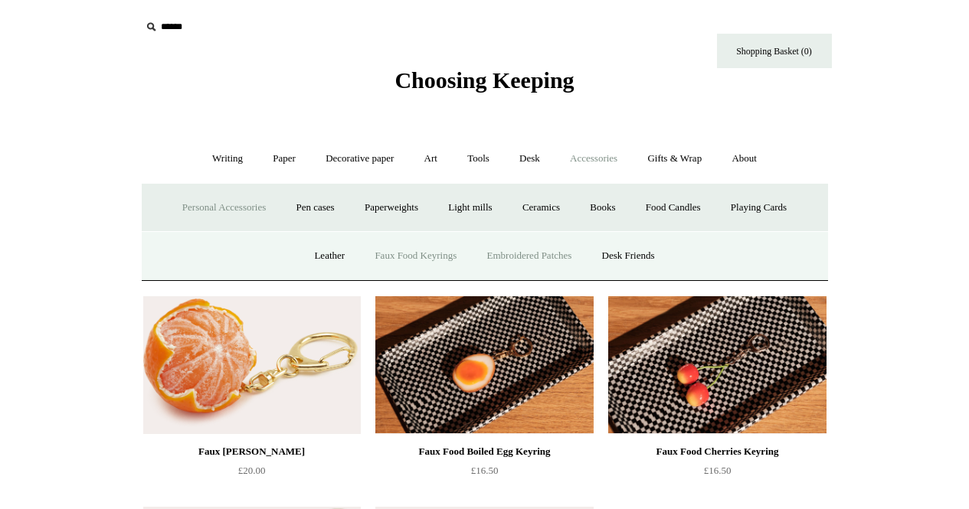
click at [529, 253] on link "Embroidered Patches" at bounding box center [529, 256] width 113 height 41
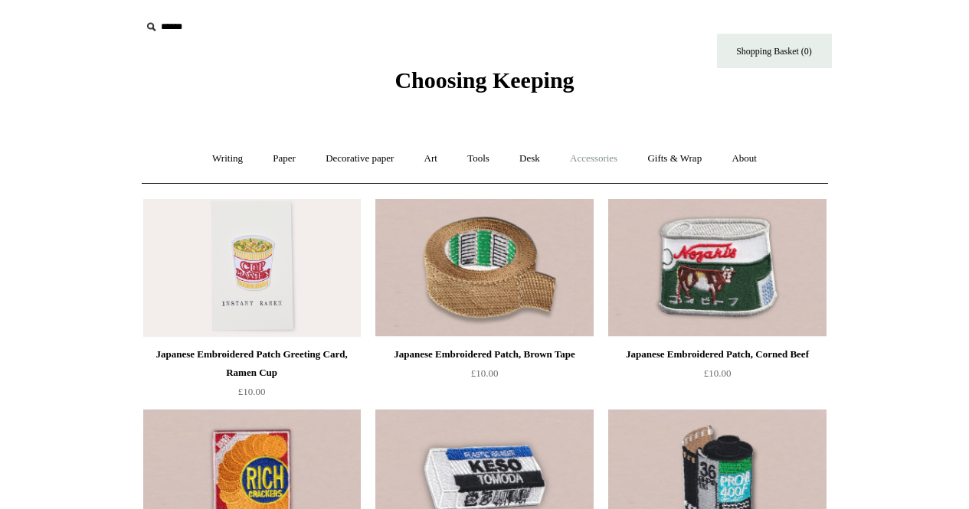
click at [616, 161] on link "Accessories +" at bounding box center [593, 159] width 75 height 41
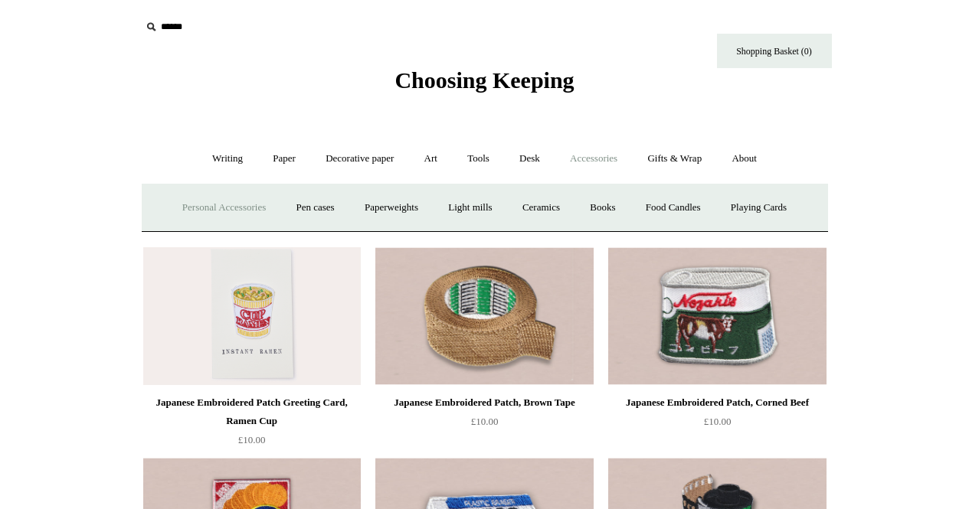
click at [244, 211] on link "Personal Accessories +" at bounding box center [223, 208] width 111 height 41
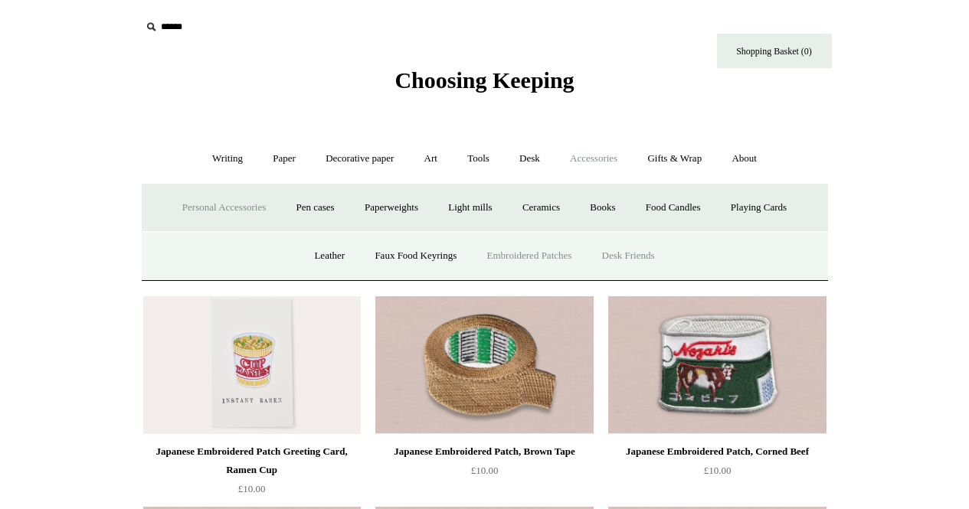
click at [658, 260] on link "Desk Friends" at bounding box center [628, 256] width 80 height 41
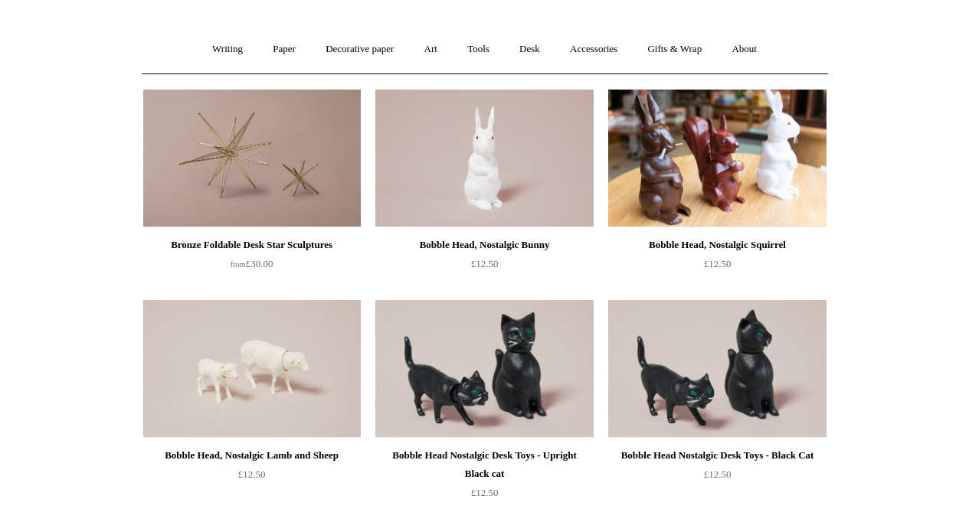
scroll to position [42, 0]
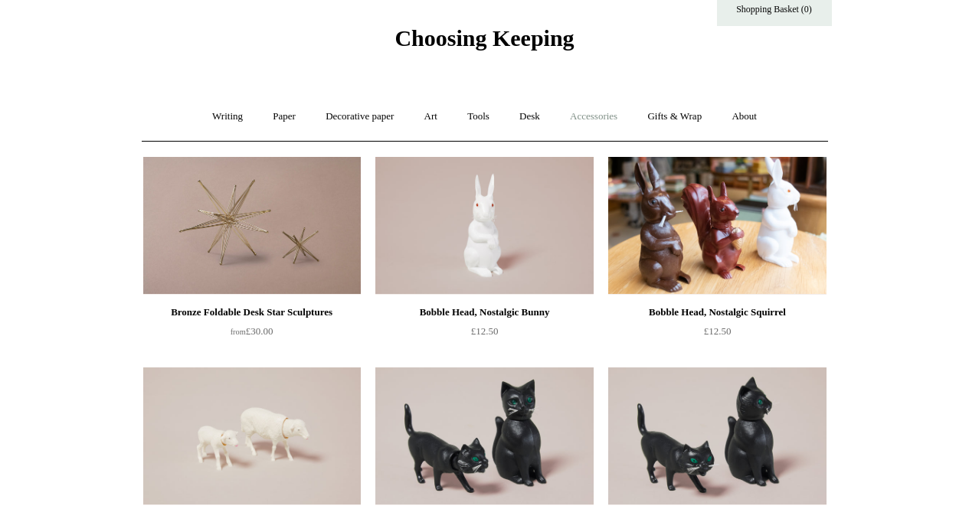
click at [593, 115] on link "Accessories +" at bounding box center [593, 116] width 75 height 41
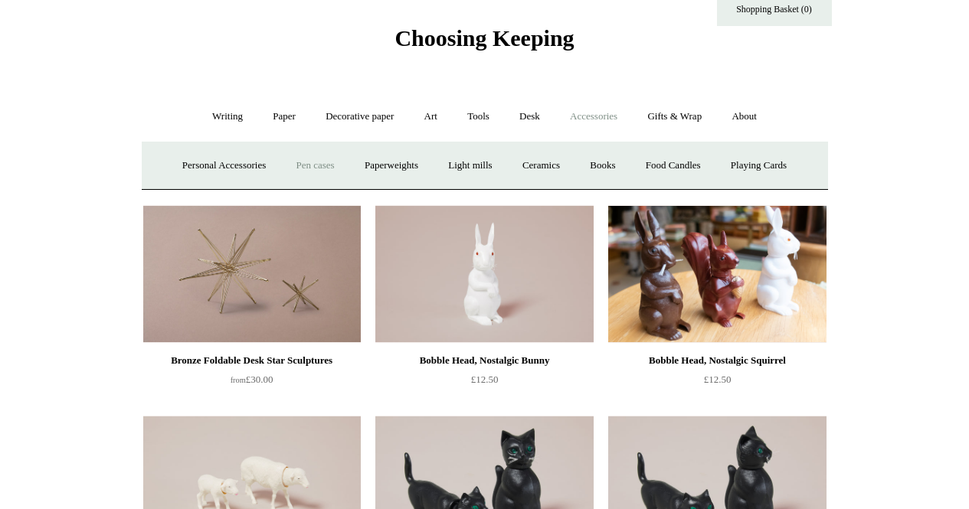
click at [303, 162] on link "Pen cases" at bounding box center [315, 166] width 66 height 41
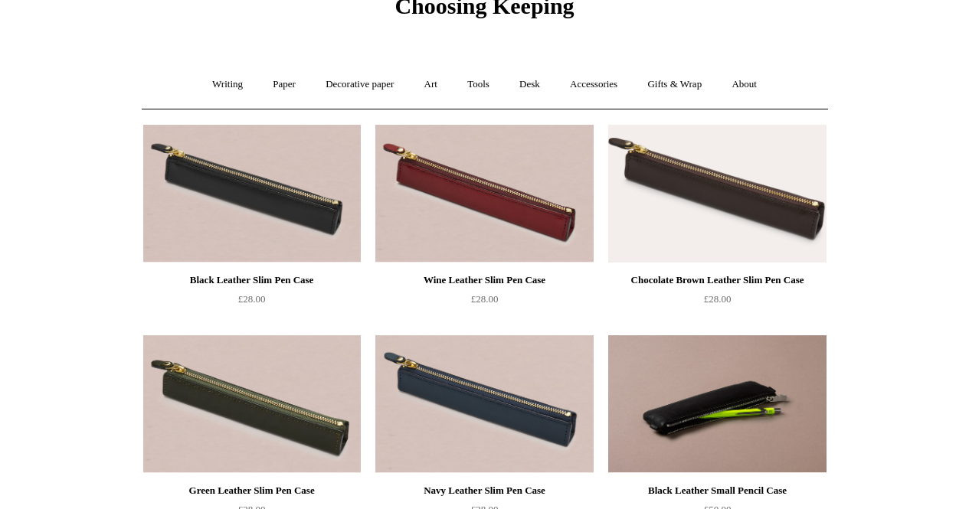
scroll to position [71, 0]
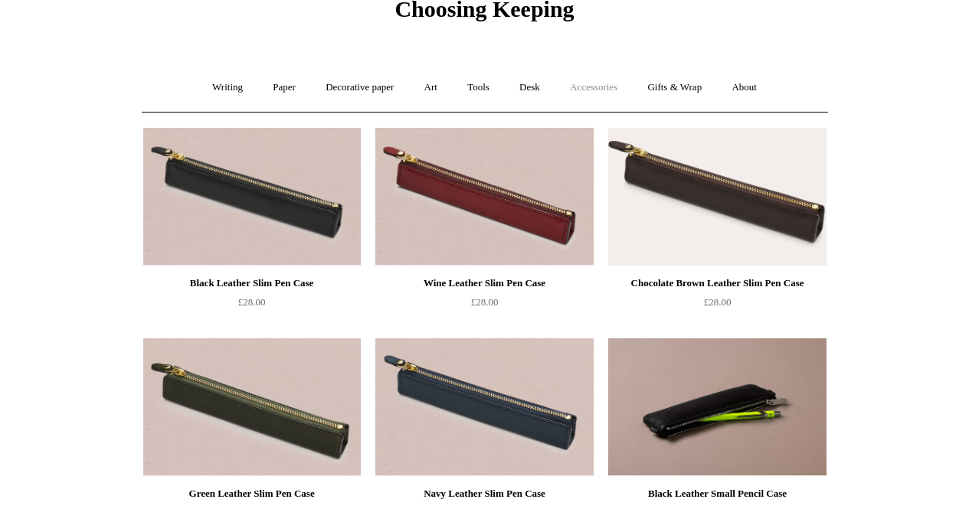
click at [600, 83] on link "Accessories +" at bounding box center [593, 87] width 75 height 41
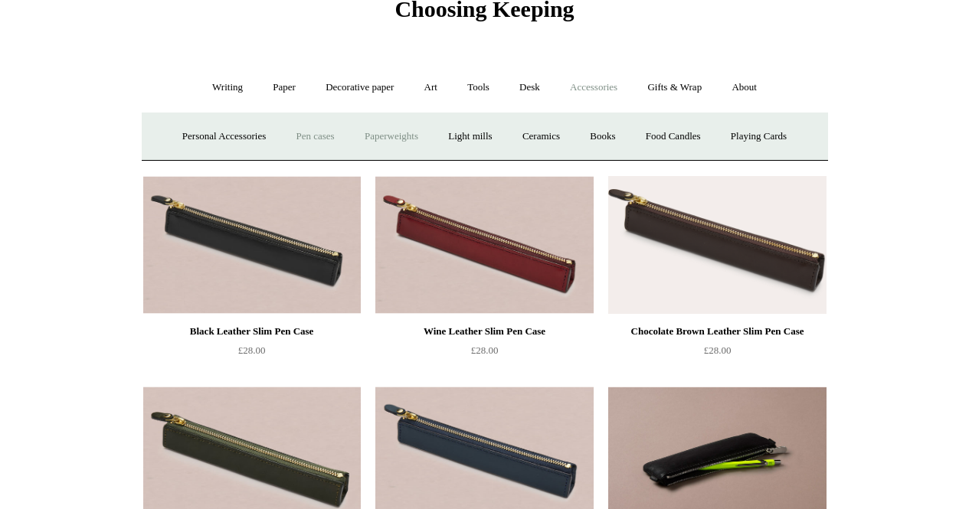
click at [402, 137] on link "Paperweights +" at bounding box center [391, 136] width 81 height 41
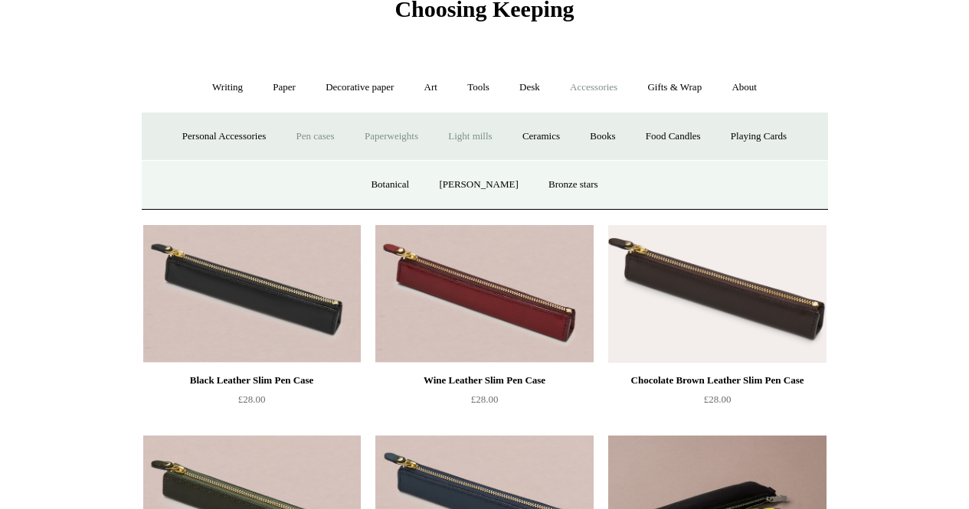
click at [486, 125] on link "Light mills" at bounding box center [469, 136] width 71 height 41
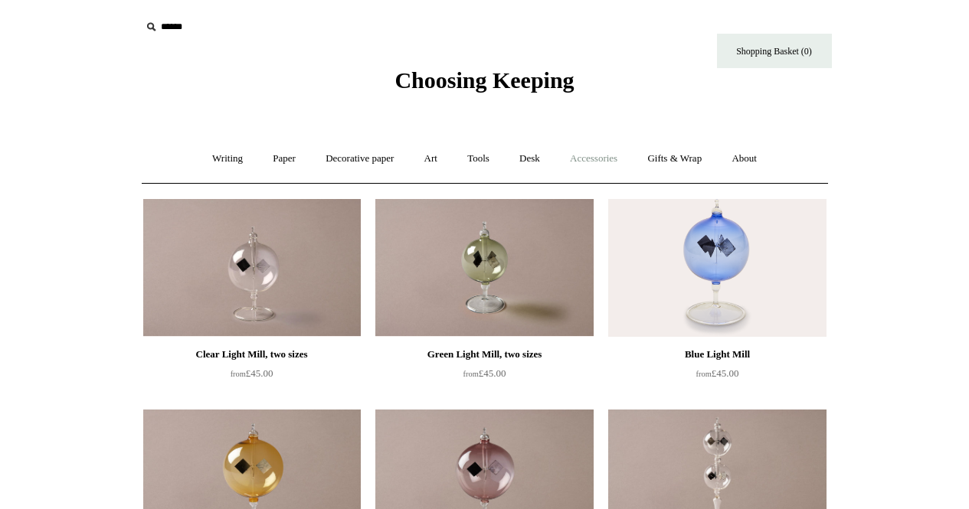
click at [594, 154] on link "Accessories +" at bounding box center [593, 159] width 75 height 41
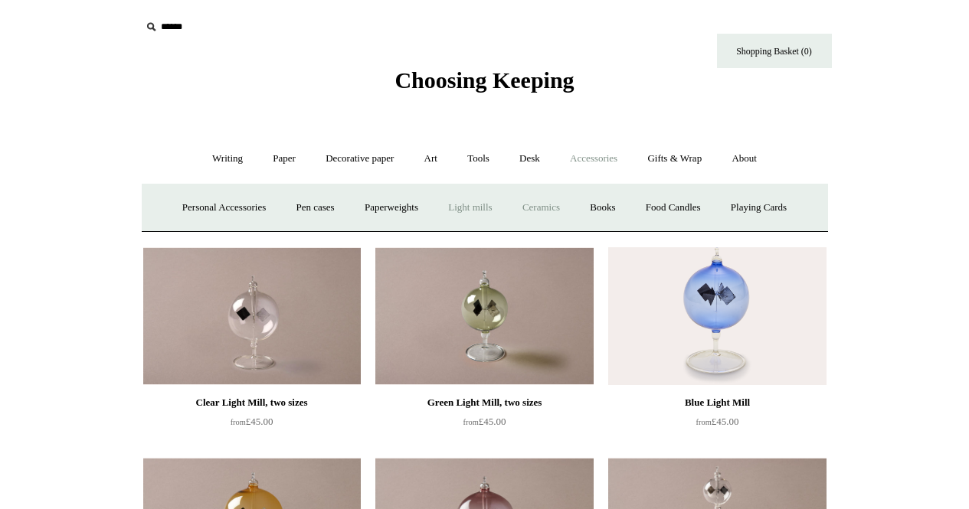
click at [548, 210] on link "Ceramics +" at bounding box center [541, 208] width 65 height 41
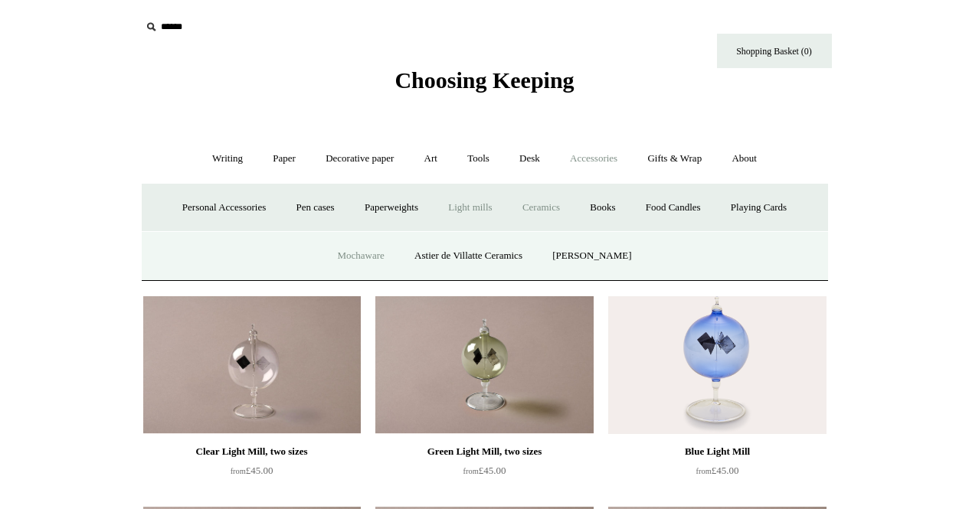
click at [375, 257] on link "Mochaware" at bounding box center [360, 256] width 74 height 41
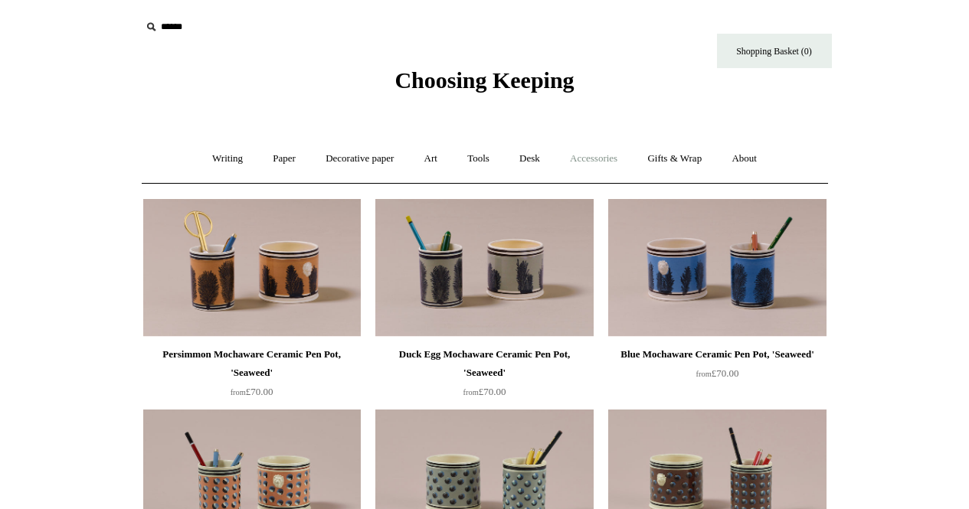
click at [631, 165] on link "Accessories +" at bounding box center [593, 159] width 75 height 41
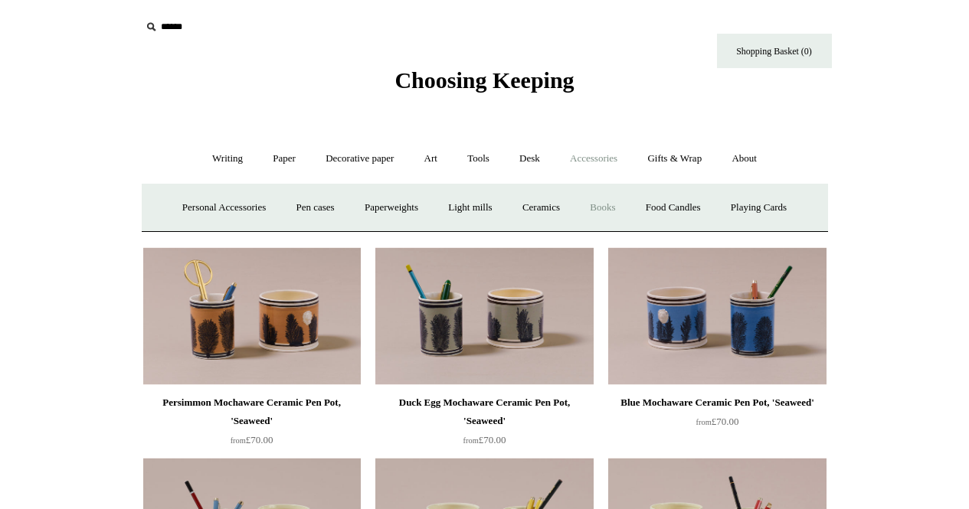
click at [610, 205] on link "Books" at bounding box center [602, 208] width 53 height 41
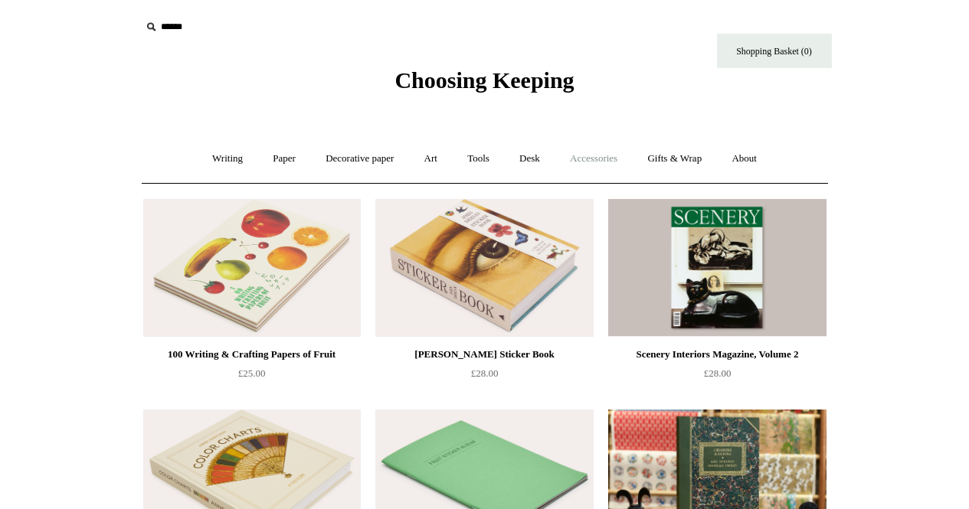
click at [586, 154] on link "Accessories +" at bounding box center [593, 159] width 75 height 41
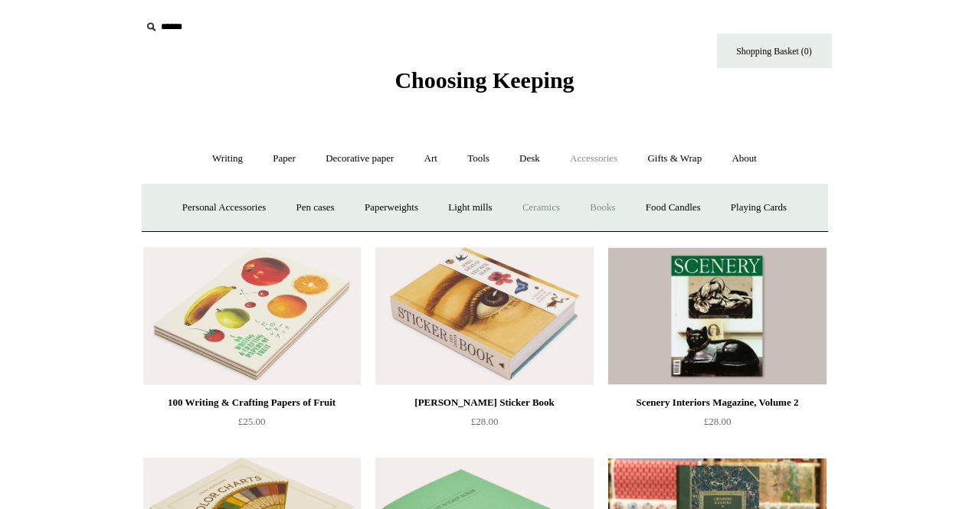
click at [540, 204] on link "Ceramics +" at bounding box center [541, 208] width 65 height 41
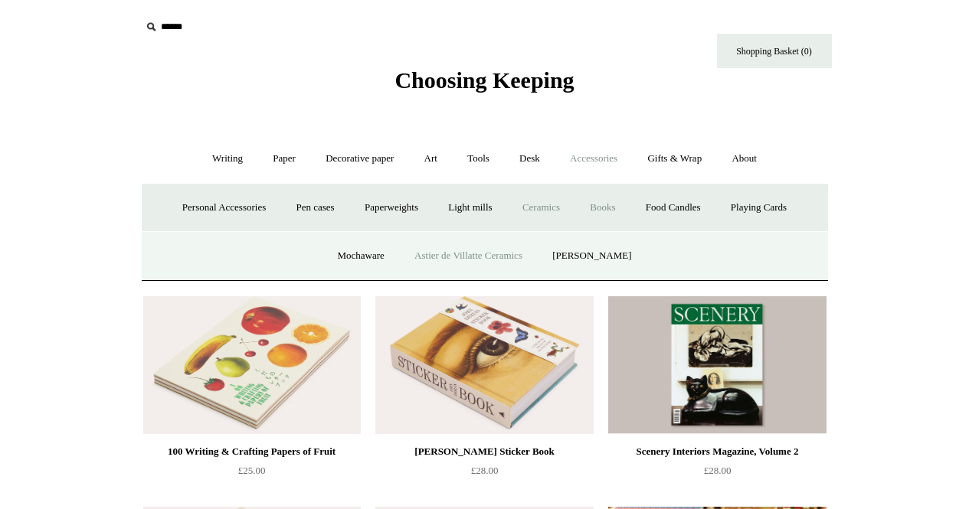
click at [477, 257] on link "Astier de Villatte Ceramics" at bounding box center [469, 256] width 136 height 41
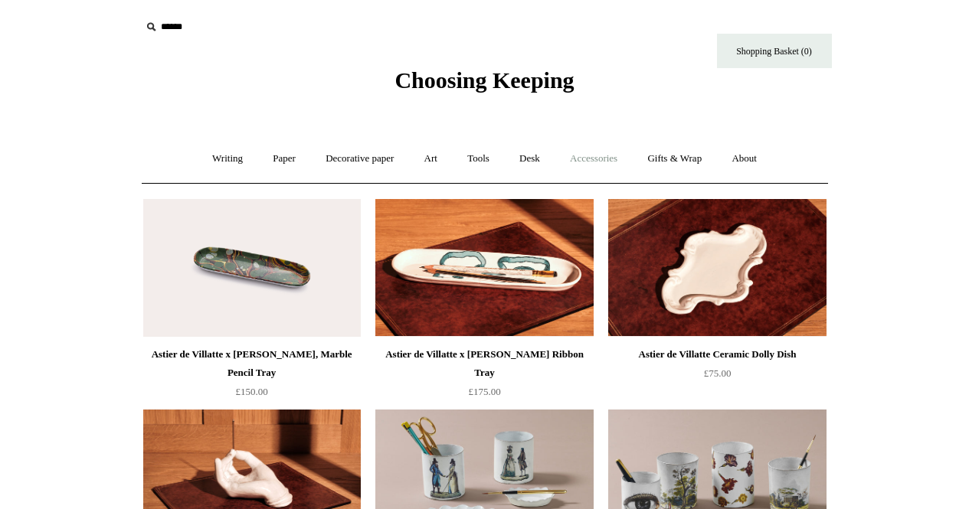
click at [617, 162] on link "Accessories +" at bounding box center [593, 159] width 75 height 41
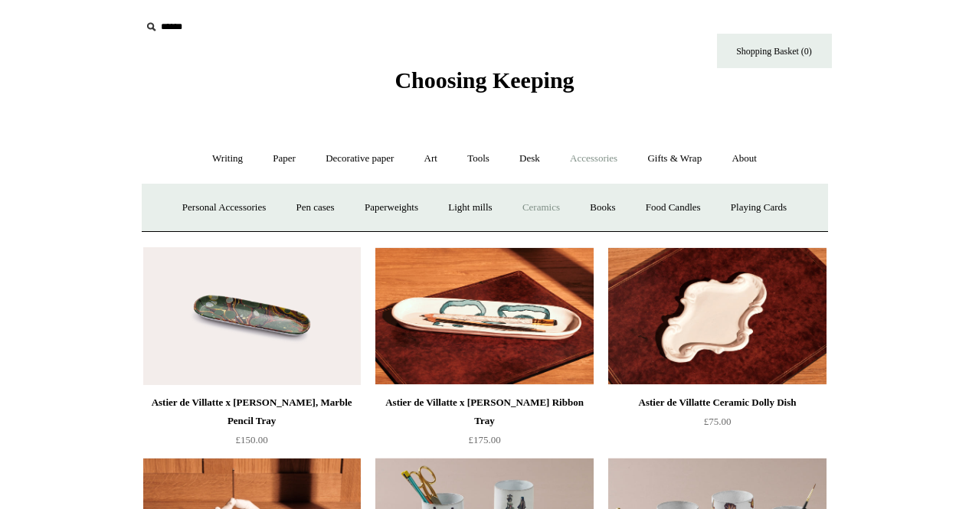
click at [545, 204] on link "Ceramics +" at bounding box center [541, 208] width 65 height 41
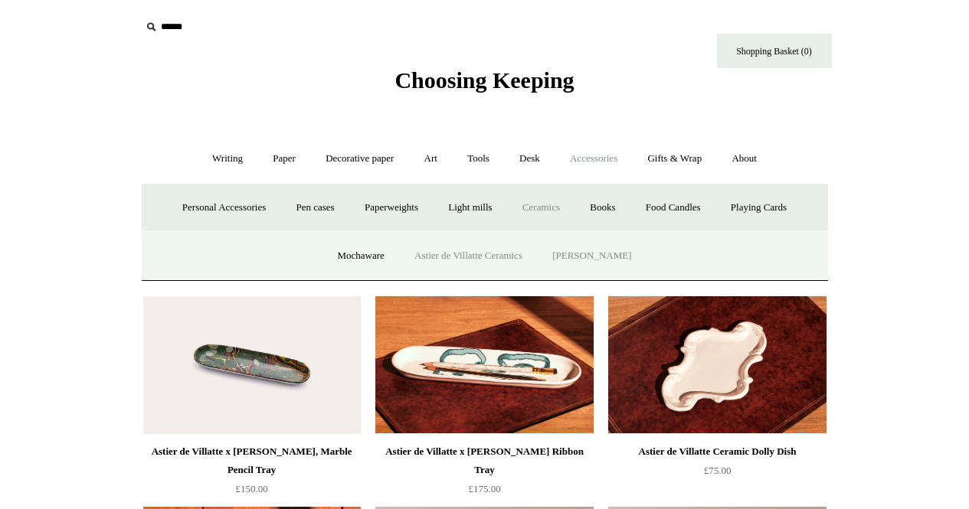
click at [594, 262] on link "[PERSON_NAME]" at bounding box center [591, 256] width 106 height 41
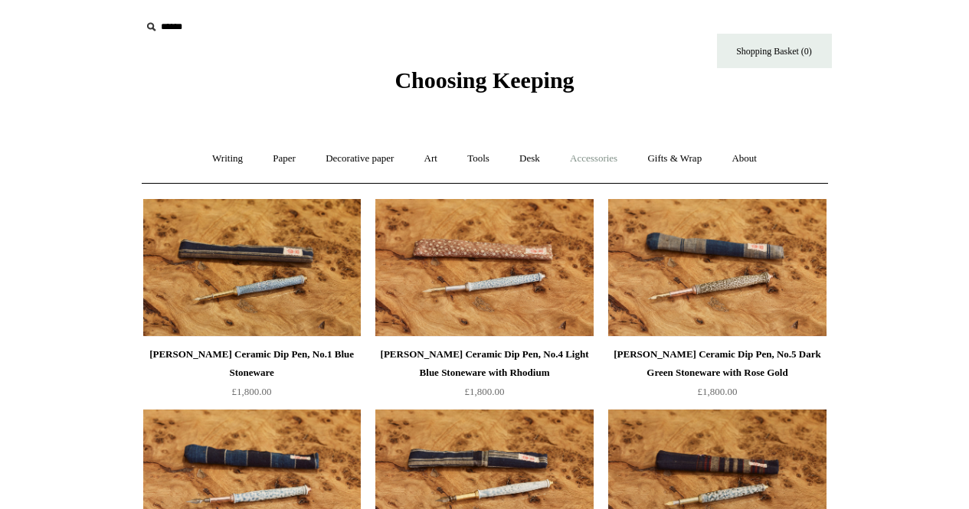
click at [615, 161] on link "Accessories +" at bounding box center [593, 159] width 75 height 41
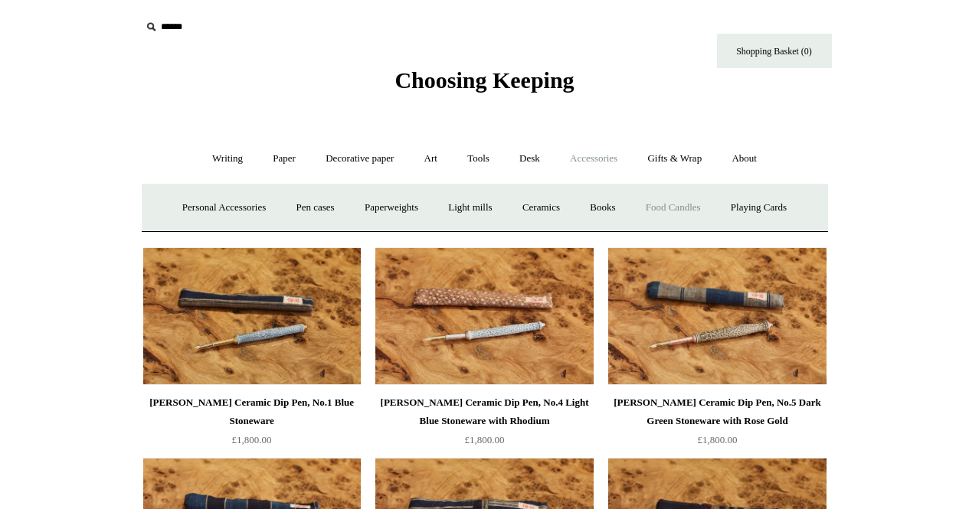
click at [702, 210] on link "Food Candles" at bounding box center [673, 208] width 83 height 41
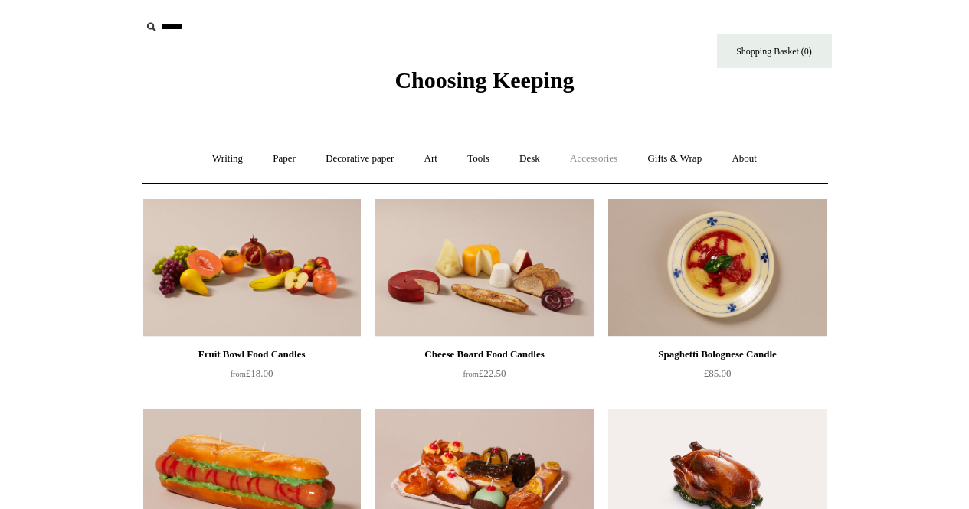
click at [620, 156] on link "Accessories +" at bounding box center [593, 159] width 75 height 41
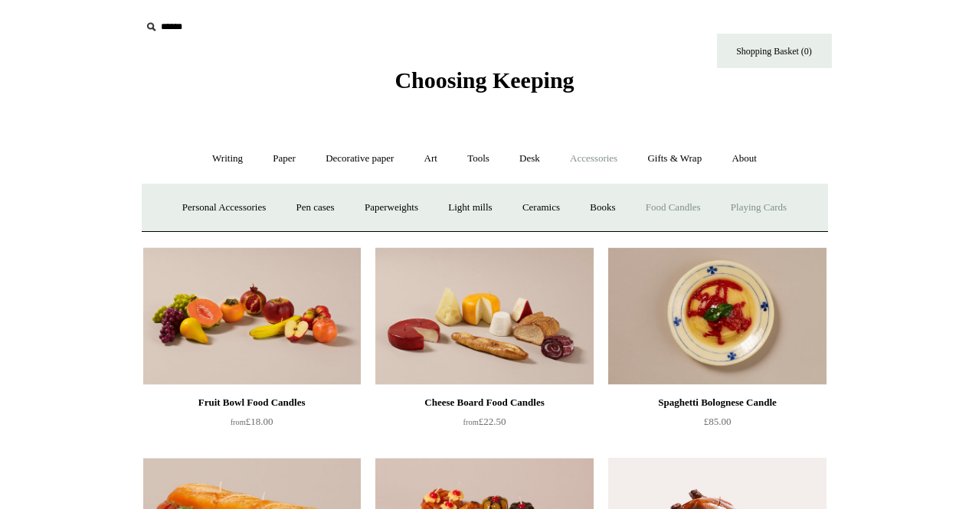
click at [770, 203] on link "Playing Cards" at bounding box center [758, 208] width 83 height 41
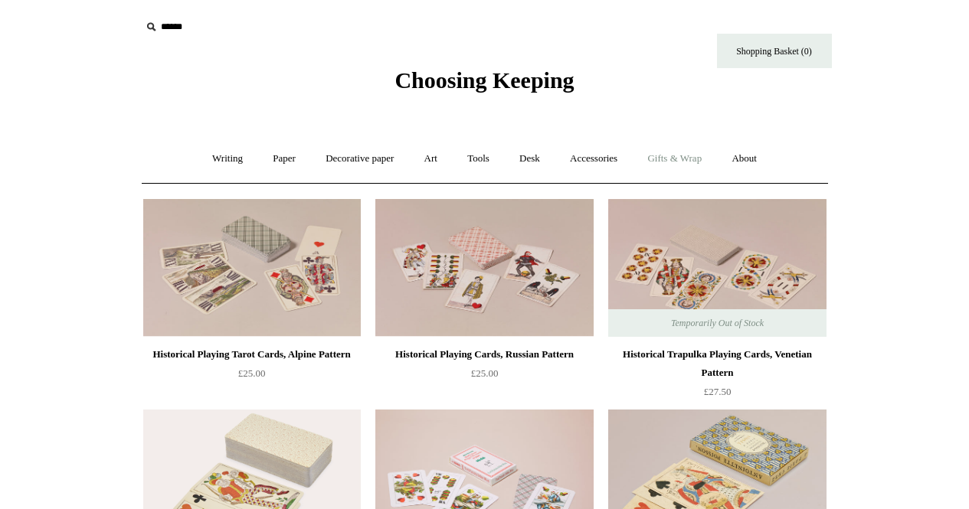
click at [682, 159] on link "Gifts & Wrap +" at bounding box center [674, 159] width 82 height 41
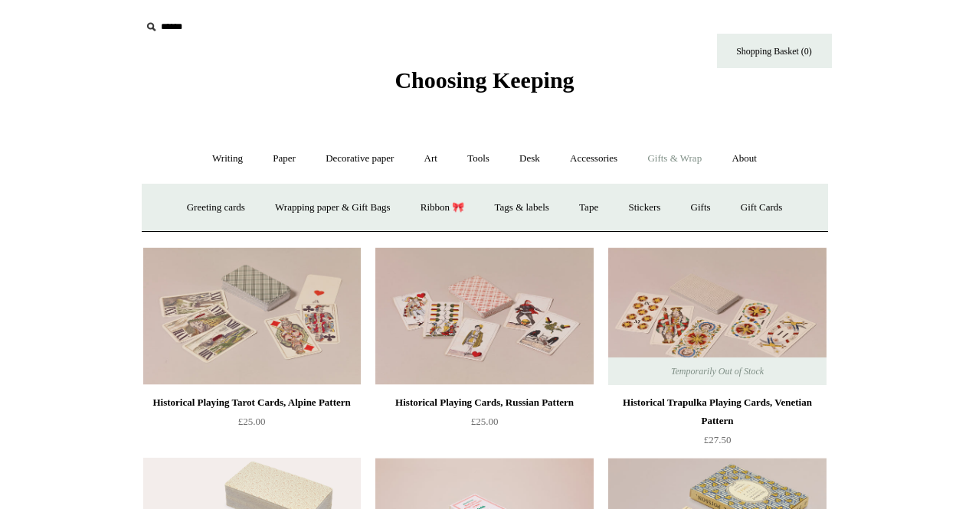
click at [683, 159] on link "Gifts & Wrap -" at bounding box center [674, 159] width 82 height 41
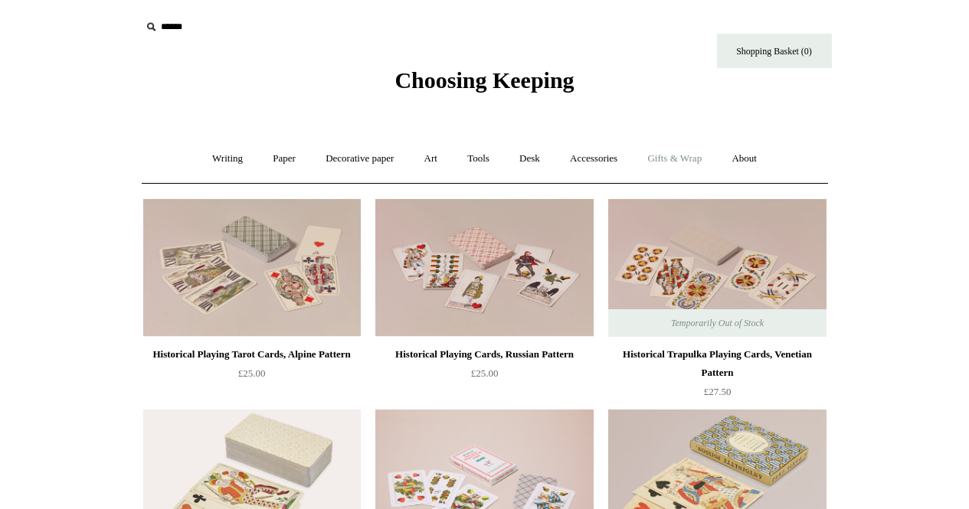
click at [686, 159] on link "Gifts & Wrap +" at bounding box center [674, 159] width 82 height 41
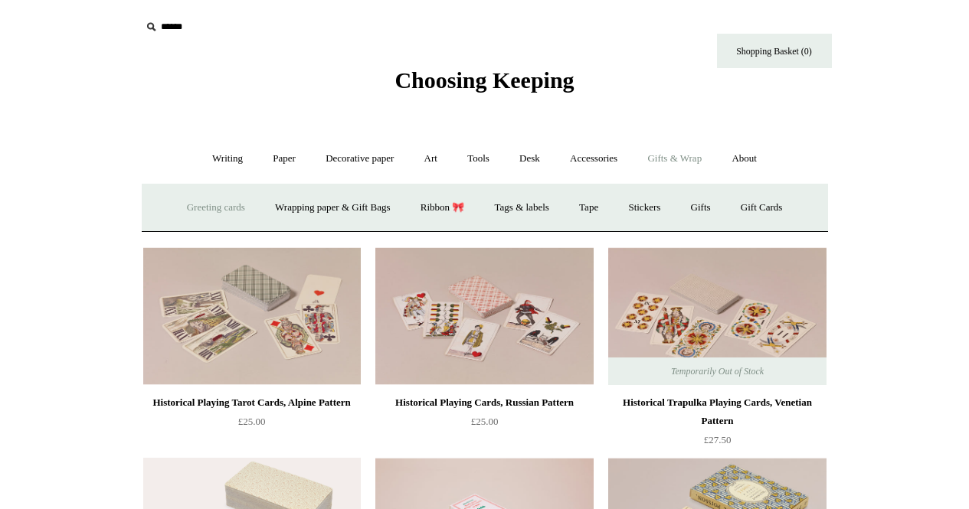
click at [204, 208] on link "Greeting cards +" at bounding box center [216, 208] width 86 height 41
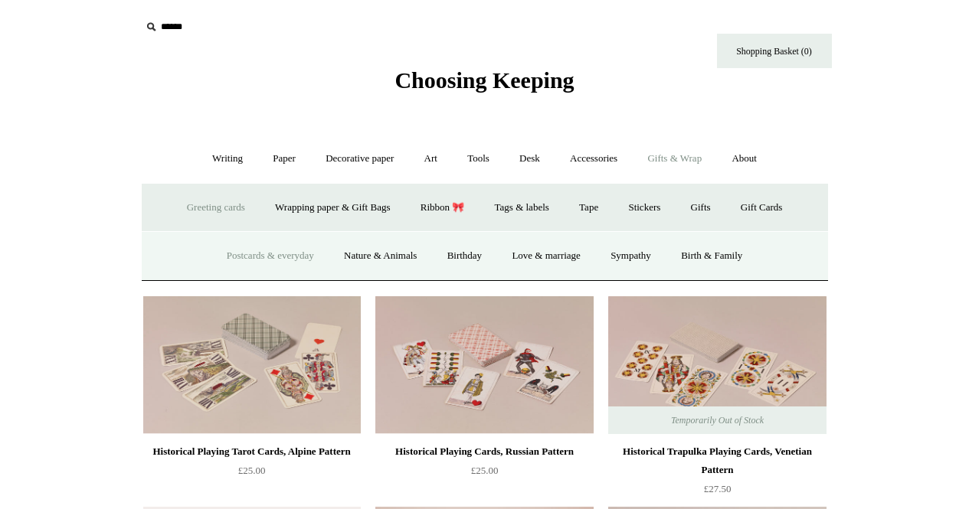
click at [268, 257] on link "Postcards & everyday" at bounding box center [270, 256] width 115 height 41
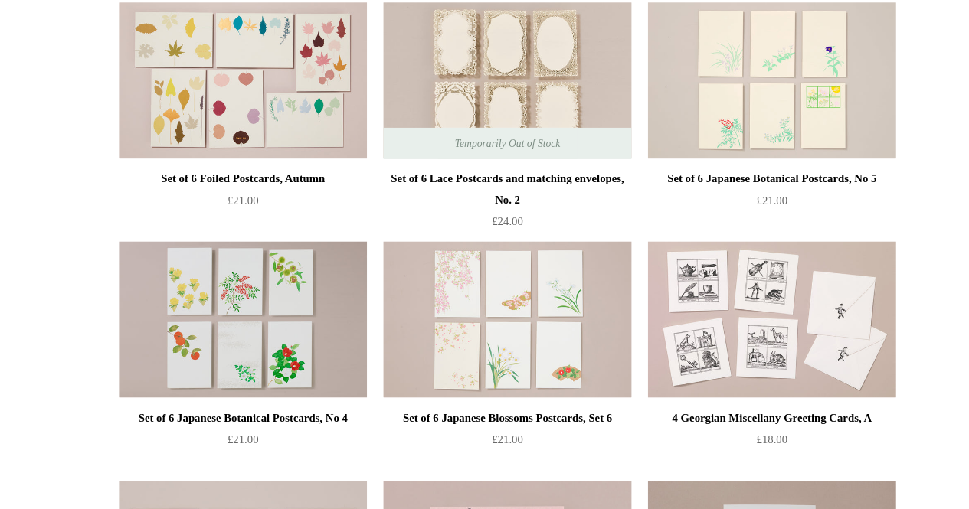
scroll to position [106, 0]
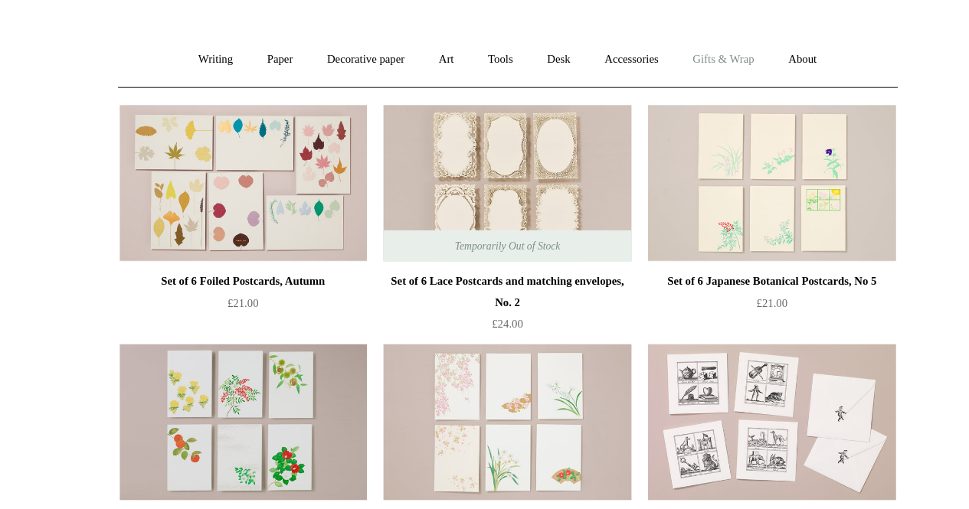
click at [676, 54] on link "Gifts & Wrap +" at bounding box center [674, 52] width 82 height 41
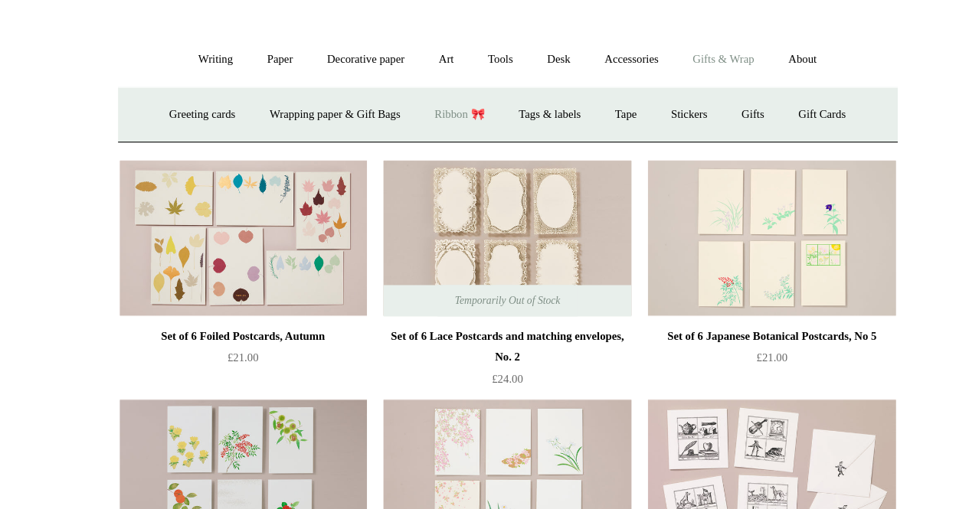
click at [446, 95] on link "Ribbon 🎀" at bounding box center [443, 101] width 72 height 41
